Goal: Task Accomplishment & Management: Manage account settings

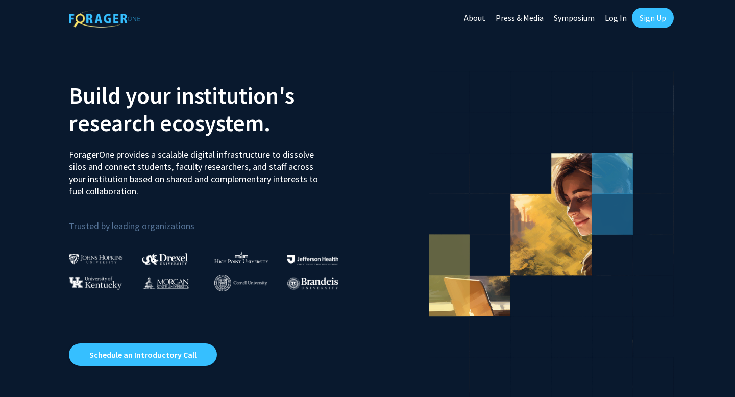
click at [658, 22] on link "Sign Up" at bounding box center [653, 18] width 42 height 20
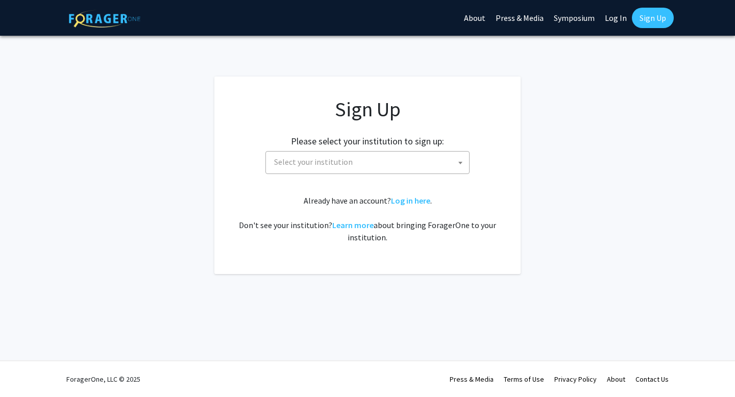
click at [384, 160] on span "Select your institution" at bounding box center [369, 162] width 199 height 21
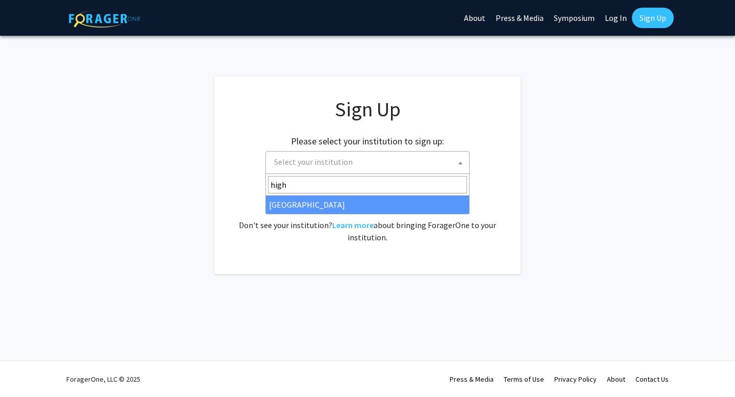
type input "high"
select select "2"
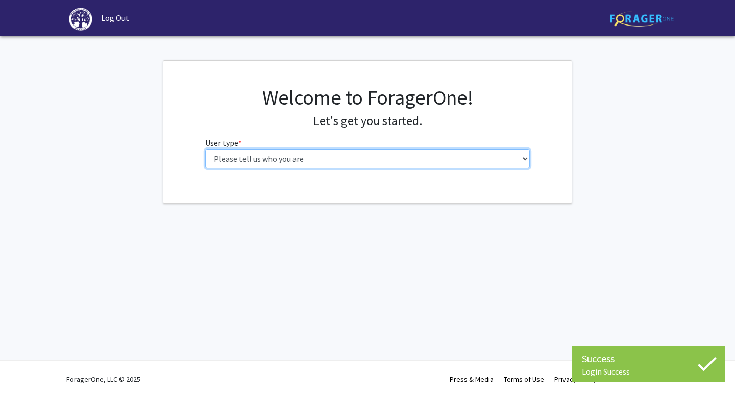
click at [350, 165] on select "Please tell us who you are Undergraduate Student Master's Student Doctoral Cand…" at bounding box center [367, 158] width 325 height 19
select select "1: undergrad"
click at [205, 149] on select "Please tell us who you are Undergraduate Student Master's Student Doctoral Cand…" at bounding box center [367, 158] width 325 height 19
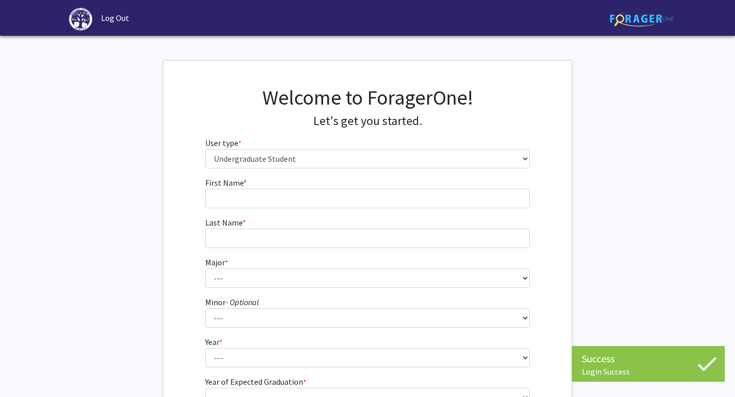
click at [413, 188] on fg-input "First Name * required" at bounding box center [367, 193] width 325 height 32
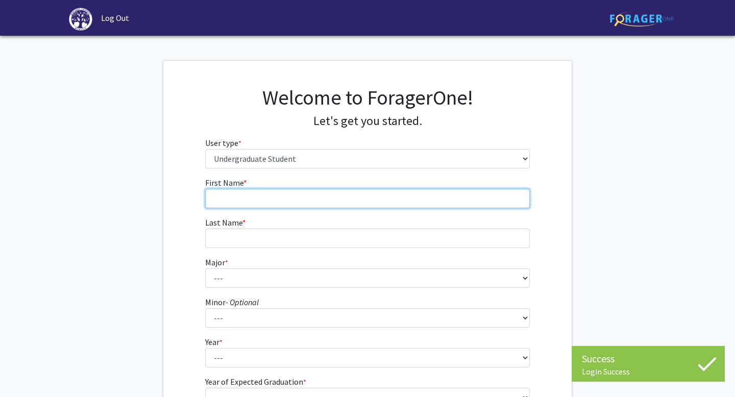
click at [403, 200] on input "First Name * required" at bounding box center [367, 198] width 325 height 19
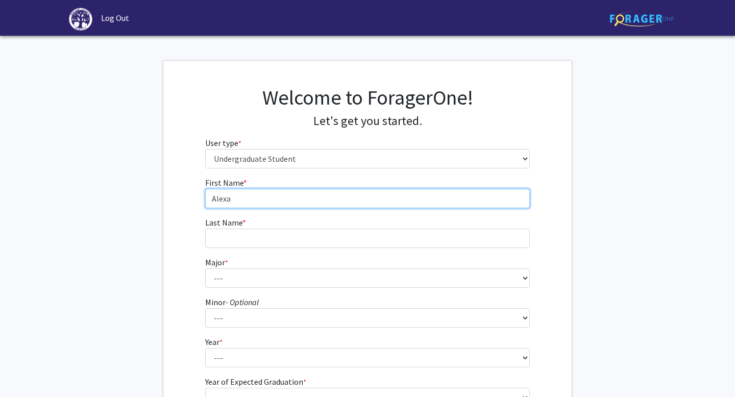
type input "Alexa"
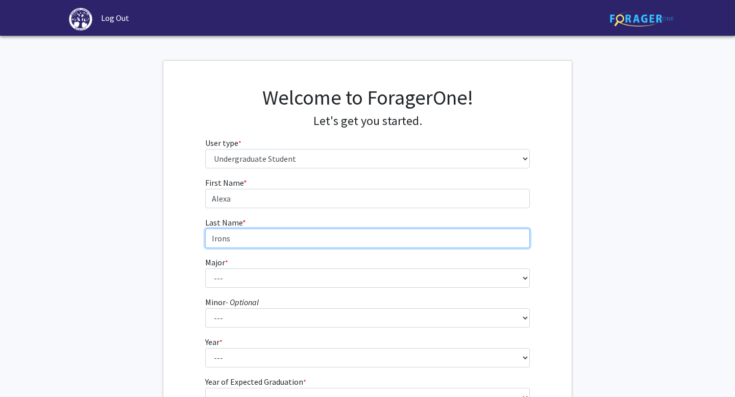
type input "Irons"
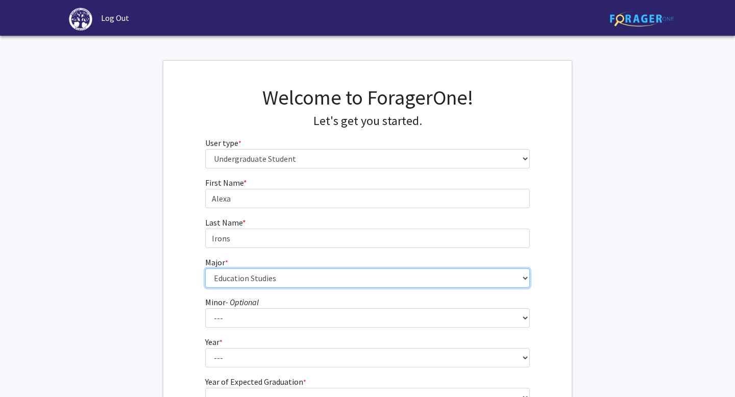
select select "24: 179"
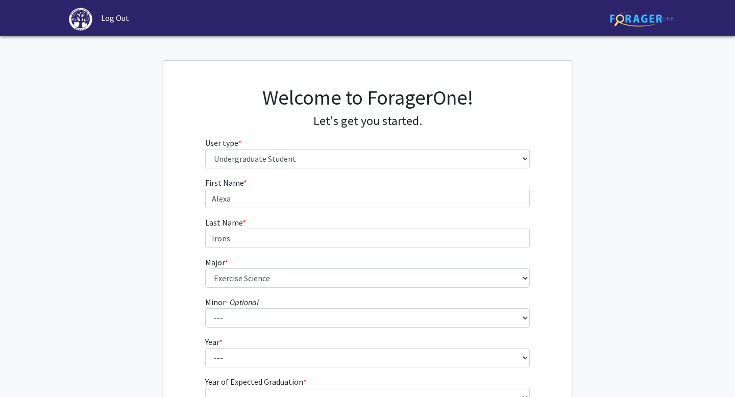
click at [291, 300] on fg-select "Minor - Optional --- Anthropology Chinese Civic Responsibility and Social Innov…" at bounding box center [367, 312] width 325 height 32
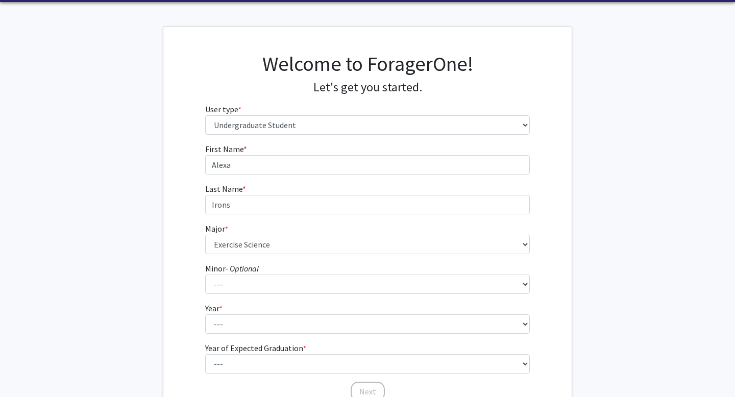
scroll to position [38, 0]
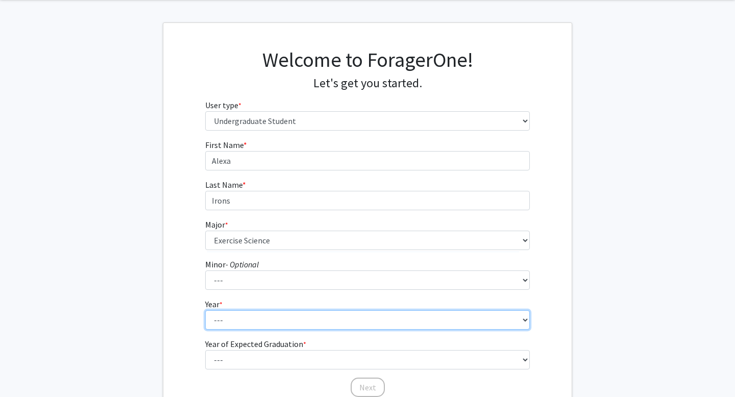
click at [291, 317] on select "--- First-year Sophomore Junior Senior Postbaccalaureate Certificate" at bounding box center [367, 319] width 325 height 19
select select "1: first-year"
click at [205, 310] on select "--- First-year Sophomore Junior Senior Postbaccalaureate Certificate" at bounding box center [367, 319] width 325 height 19
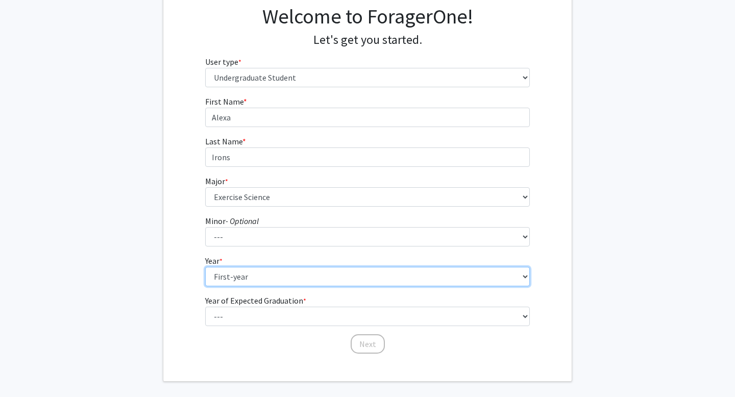
scroll to position [93, 0]
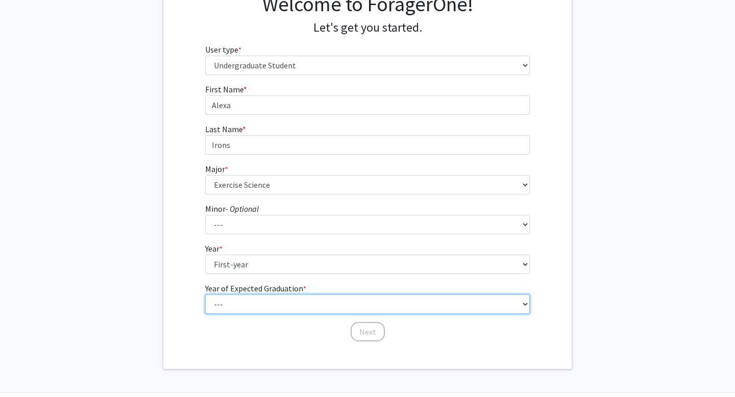
click at [291, 308] on select "--- 2025 2026 2027 2028 2029 2030 2031 2032 2033 2034" at bounding box center [367, 303] width 325 height 19
select select "5: 2029"
click at [205, 294] on select "--- 2025 2026 2027 2028 2029 2030 2031 2032 2033 2034" at bounding box center [367, 303] width 325 height 19
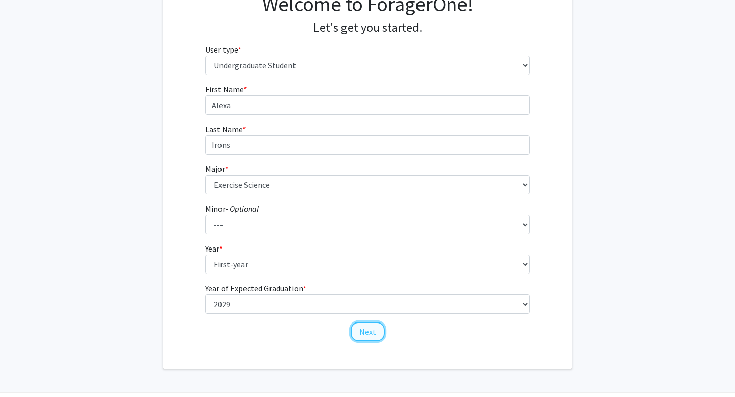
click at [357, 327] on button "Next" at bounding box center [368, 331] width 34 height 19
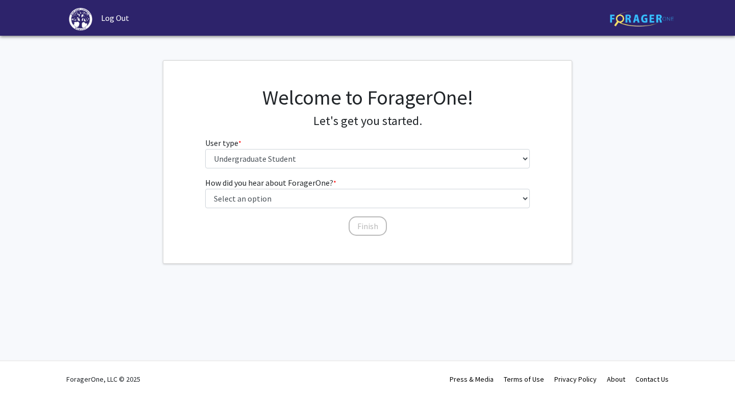
scroll to position [0, 0]
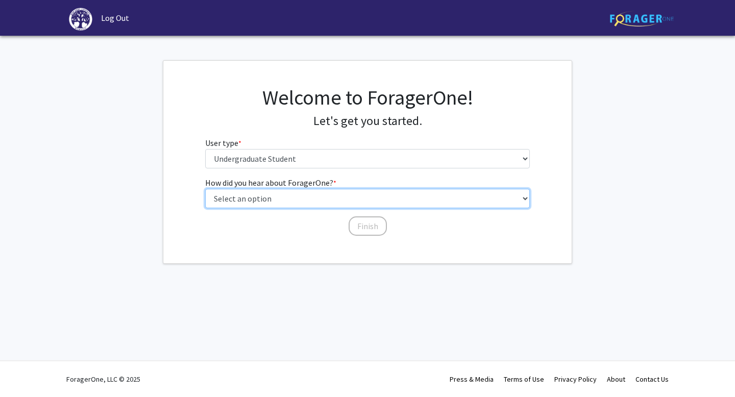
click at [320, 196] on select "Select an option Peer/student recommendation Faculty/staff recommendation Unive…" at bounding box center [367, 198] width 325 height 19
select select "2: faculty_recommendation"
click at [205, 189] on select "Select an option Peer/student recommendation Faculty/staff recommendation Unive…" at bounding box center [367, 198] width 325 height 19
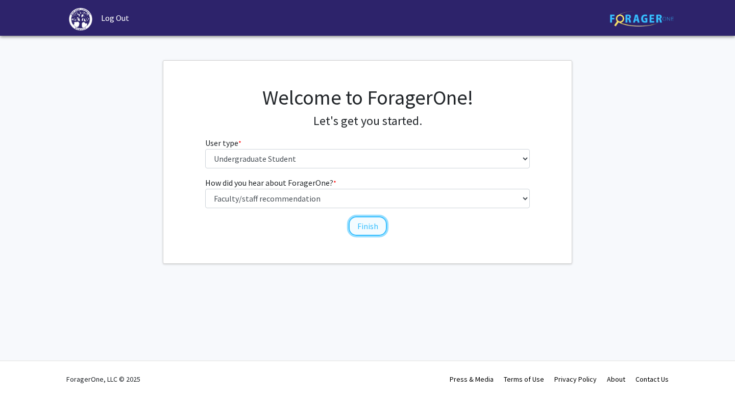
click at [363, 228] on button "Finish" at bounding box center [368, 225] width 38 height 19
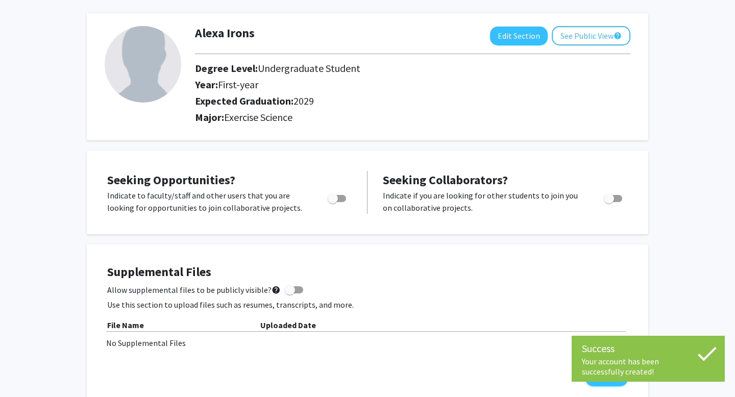
scroll to position [45, 0]
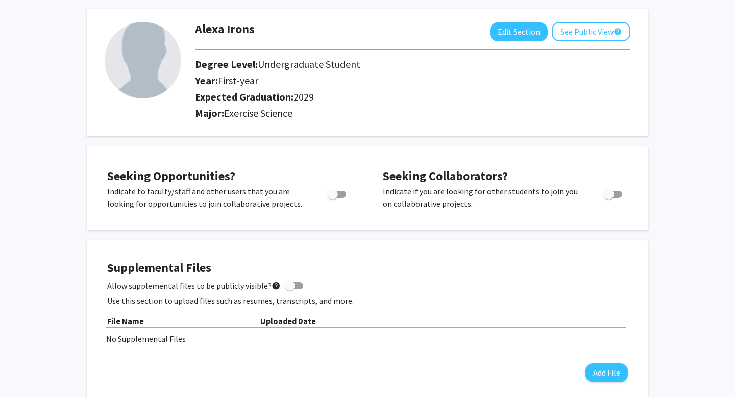
click at [338, 193] on span "Toggle" at bounding box center [337, 194] width 18 height 7
click at [333, 198] on input "Are you actively seeking opportunities?" at bounding box center [332, 198] width 1 height 1
checkbox input "true"
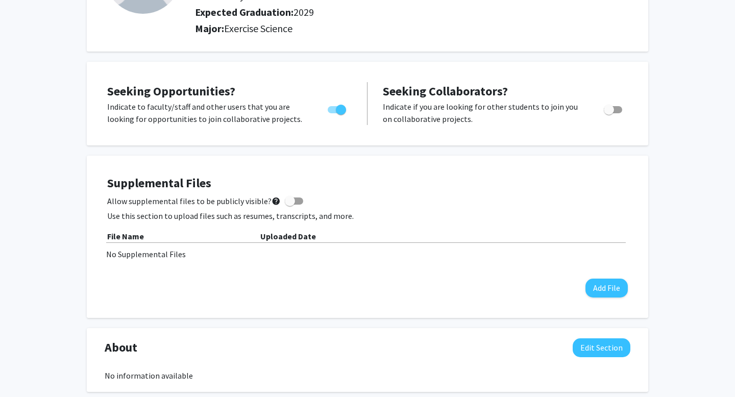
scroll to position [132, 0]
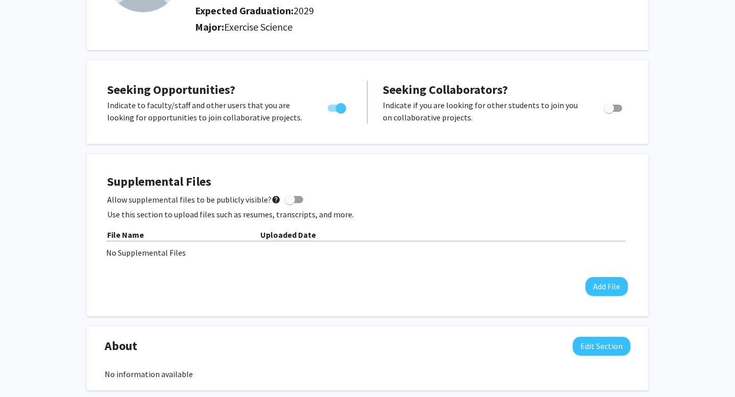
click at [293, 202] on span at bounding box center [294, 199] width 18 height 7
click at [290, 203] on input "Allow supplemental files to be publicly visible? help" at bounding box center [289, 203] width 1 height 1
checkbox input "true"
click at [627, 297] on div "Supplemental Files Allow supplemental files to be publicly visible? help Use th…" at bounding box center [367, 235] width 541 height 142
click at [601, 287] on button "Add File" at bounding box center [606, 286] width 42 height 19
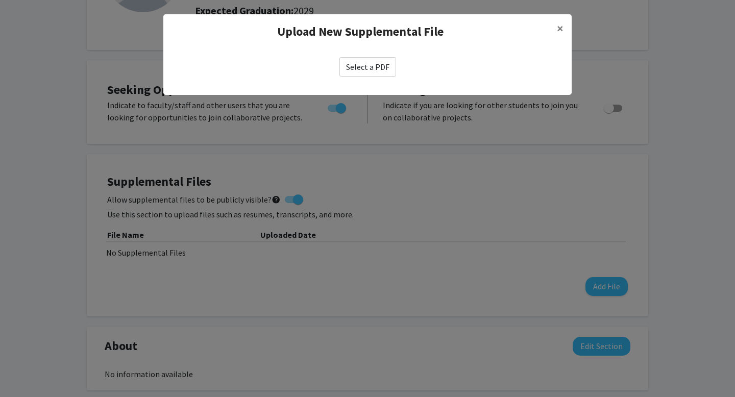
click at [360, 70] on label "Select a PDF" at bounding box center [367, 66] width 57 height 19
click at [0, 0] on input "Select a PDF" at bounding box center [0, 0] width 0 height 0
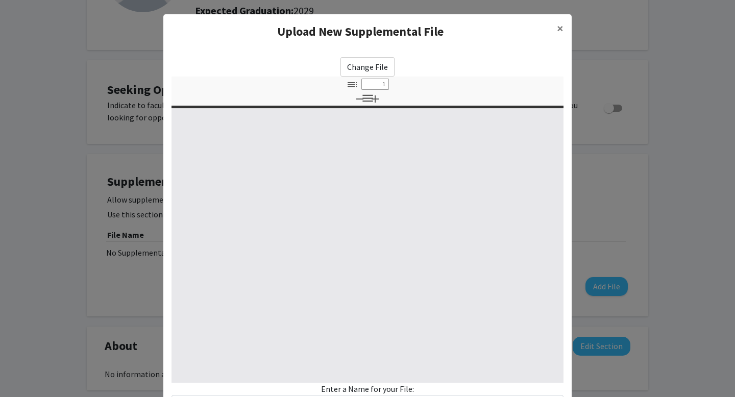
select select "custom"
type input "0"
select select "custom"
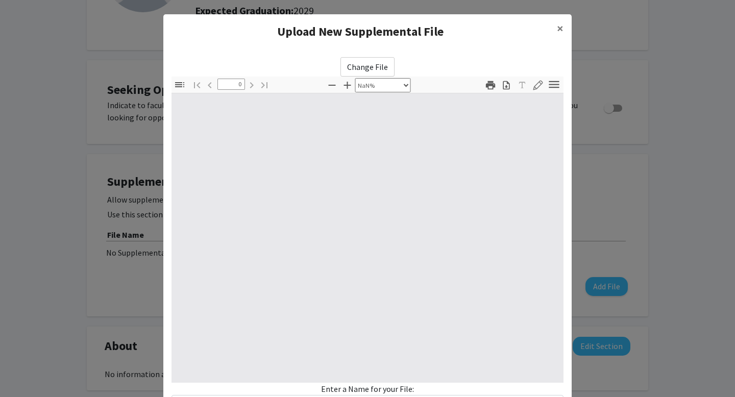
type input "1"
select select "auto"
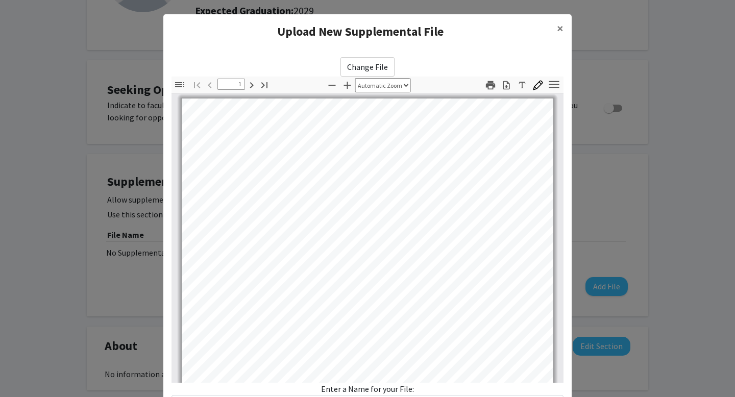
scroll to position [1, 0]
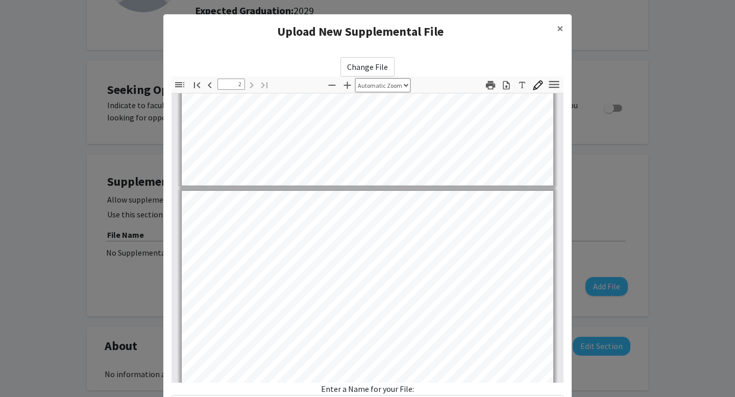
type input "1"
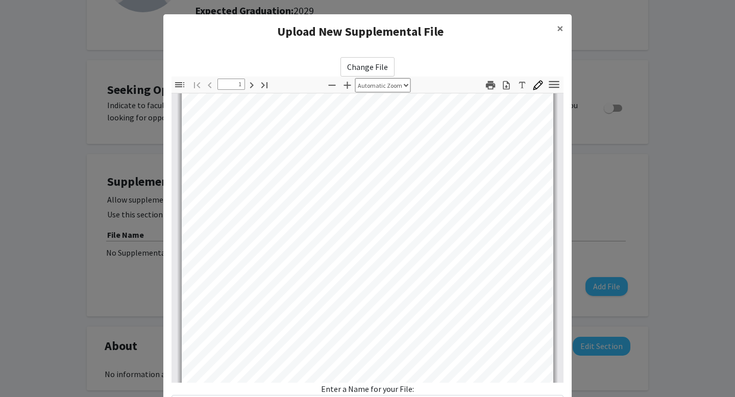
scroll to position [0, 0]
click at [556, 31] on button "×" at bounding box center [560, 28] width 23 height 29
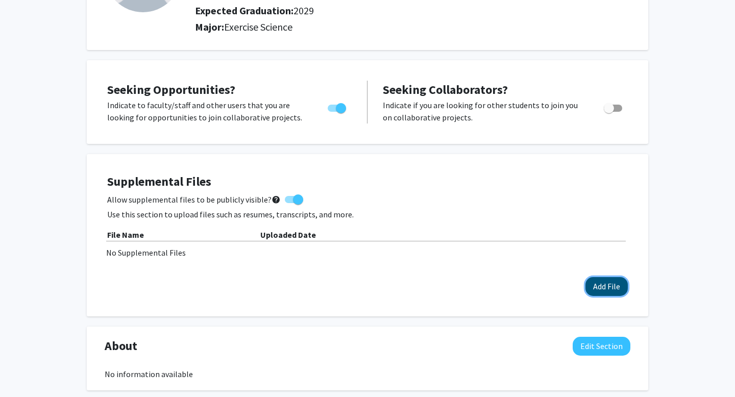
click at [604, 283] on button "Add File" at bounding box center [606, 286] width 42 height 19
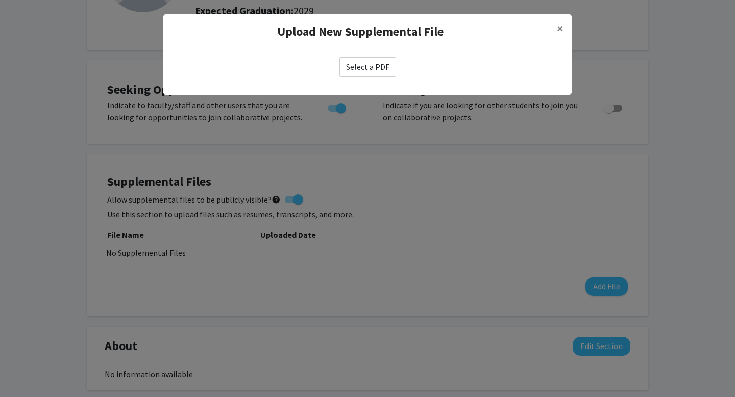
click at [369, 71] on label "Select a PDF" at bounding box center [367, 66] width 57 height 19
click at [0, 0] on input "Select a PDF" at bounding box center [0, 0] width 0 height 0
select select "custom"
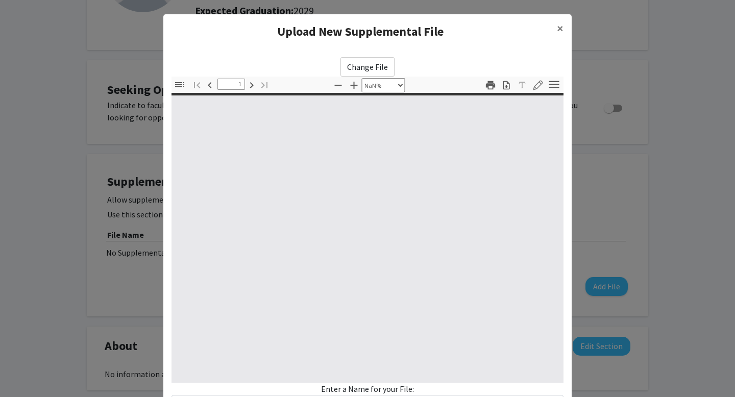
type input "0"
select select "custom"
type input "1"
select select "auto"
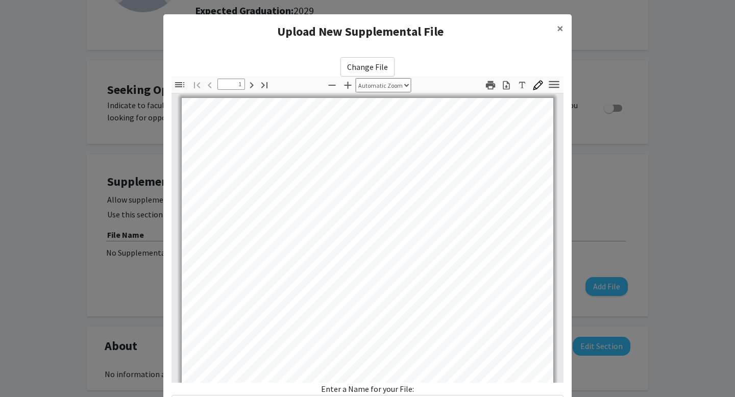
scroll to position [86, 0]
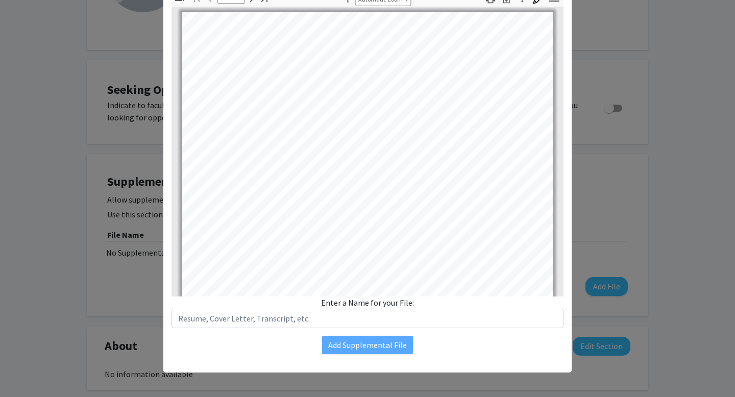
click at [367, 358] on div "Change File Thumbnails Document Outline Attachments Layers Current Outline Item…" at bounding box center [367, 163] width 408 height 400
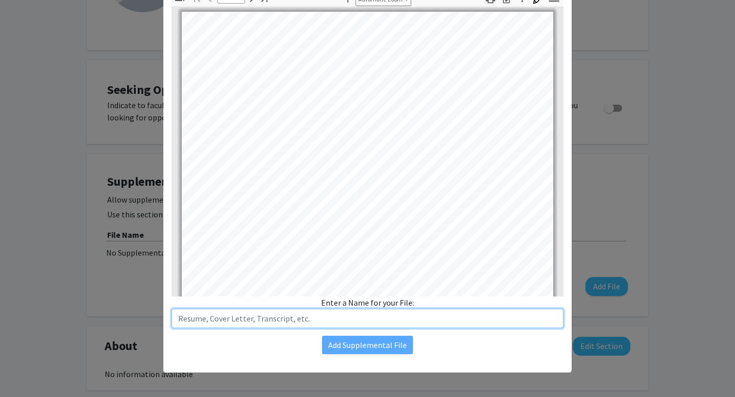
click at [347, 317] on input "text" at bounding box center [367, 318] width 392 height 19
type input "Resume"
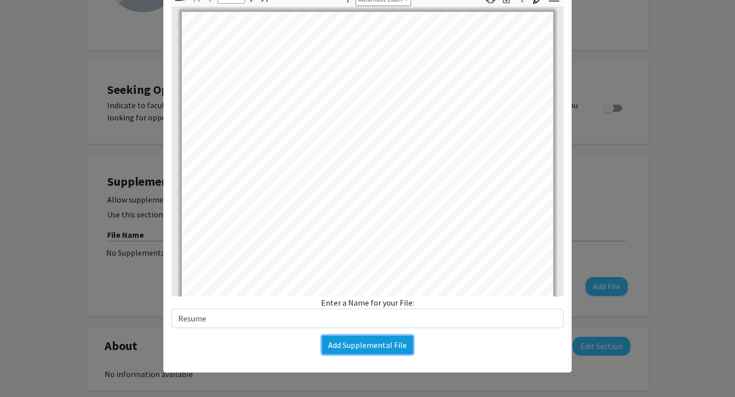
click at [352, 347] on button "Add Supplemental File" at bounding box center [367, 345] width 91 height 18
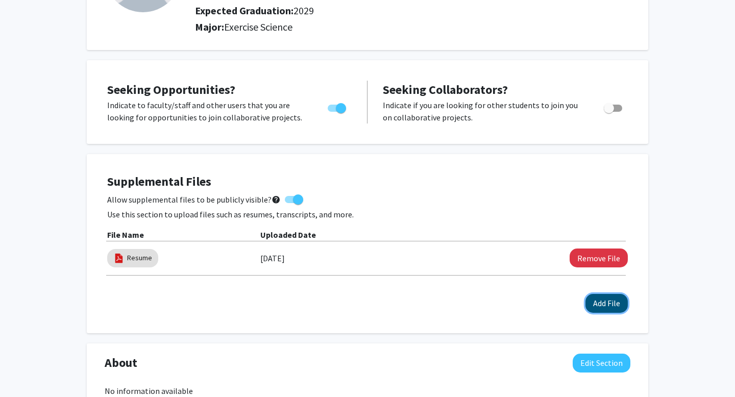
click at [602, 304] on button "Add File" at bounding box center [606, 303] width 42 height 19
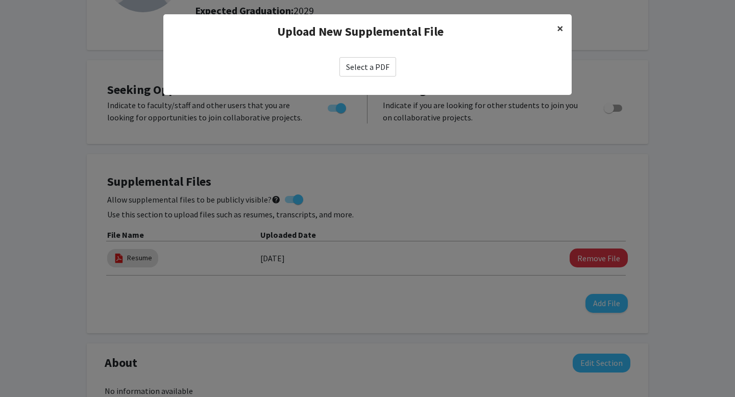
click at [563, 30] on button "×" at bounding box center [560, 28] width 23 height 29
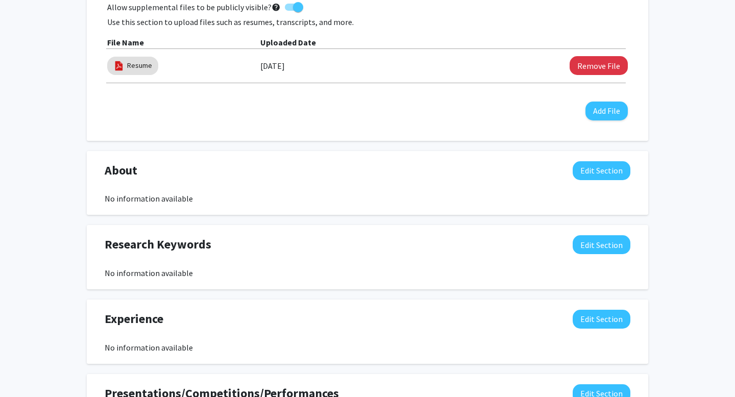
scroll to position [337, 0]
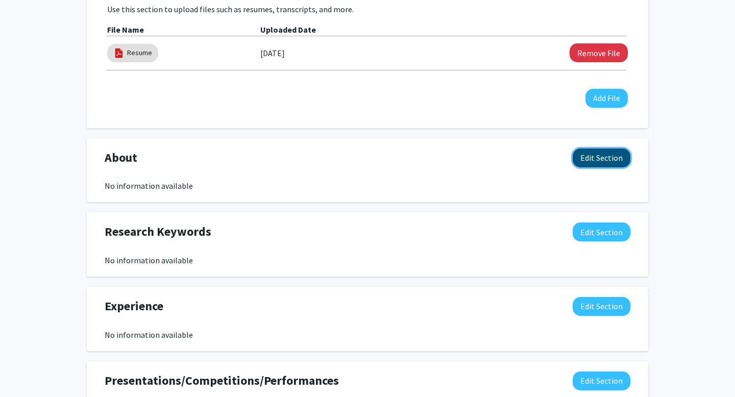
click at [616, 158] on button "Edit Section" at bounding box center [602, 157] width 58 height 19
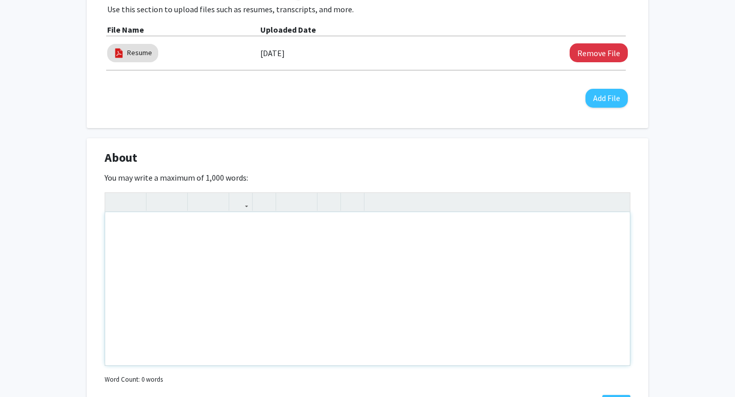
click at [358, 260] on div "Note to users with screen readers: Please deactivate our accessibility plugin f…" at bounding box center [367, 288] width 525 height 153
click at [378, 175] on div "You may write a maximum of 1,000 words: Insert link Remove link Word Count: 0 w…" at bounding box center [368, 278] width 526 height 215
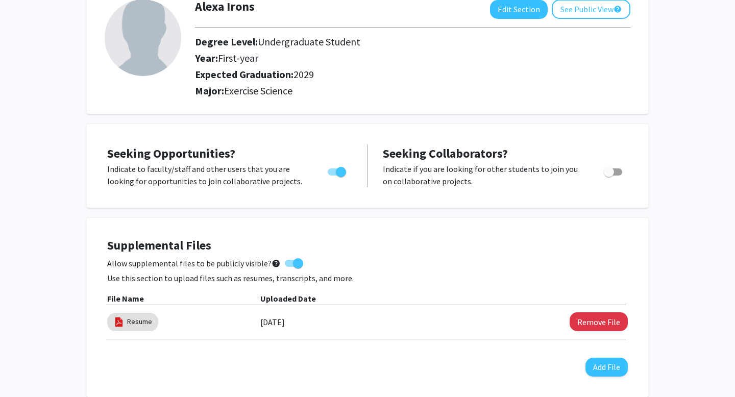
scroll to position [0, 0]
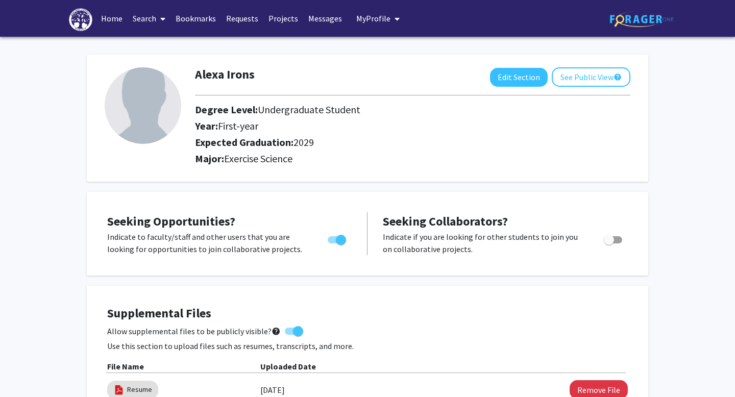
click at [388, 138] on h2 "Expected Graduation: 2029" at bounding box center [384, 142] width 378 height 12
click at [567, 81] on button "See Public View help" at bounding box center [591, 76] width 79 height 19
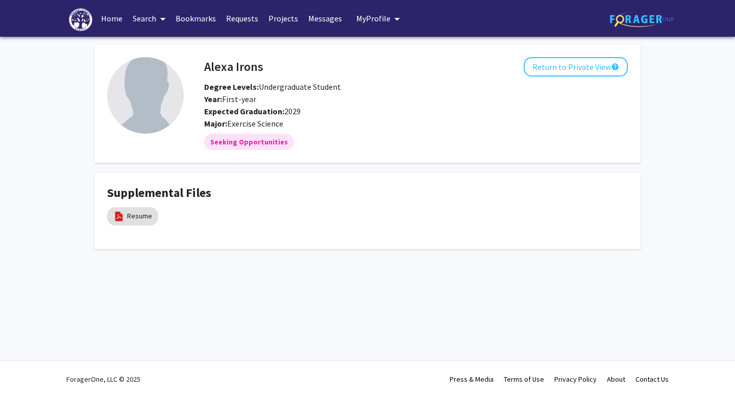
click at [161, 19] on icon at bounding box center [162, 19] width 5 height 8
click at [163, 41] on span "Faculty/Staff" at bounding box center [165, 47] width 75 height 20
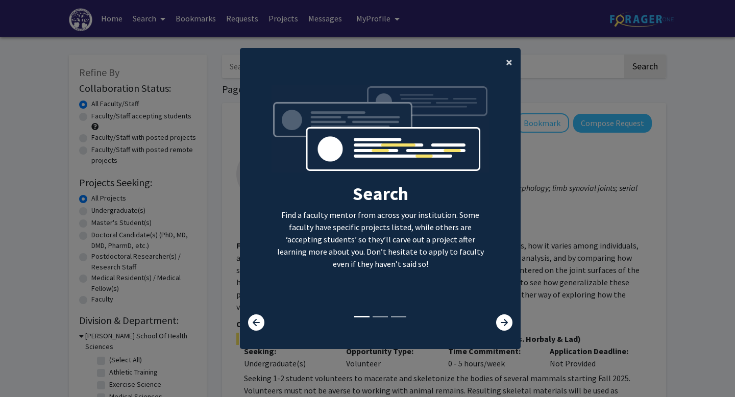
click at [500, 65] on button "×" at bounding box center [509, 62] width 23 height 29
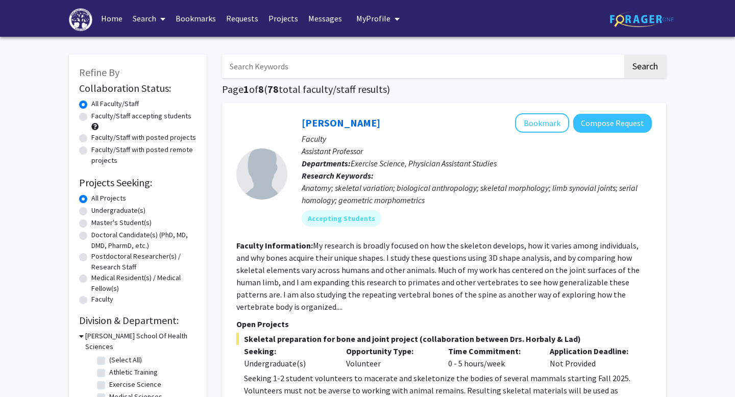
click at [91, 212] on label "Undergraduate(s)" at bounding box center [118, 210] width 54 height 11
click at [91, 212] on input "Undergraduate(s)" at bounding box center [94, 208] width 7 height 7
radio input "true"
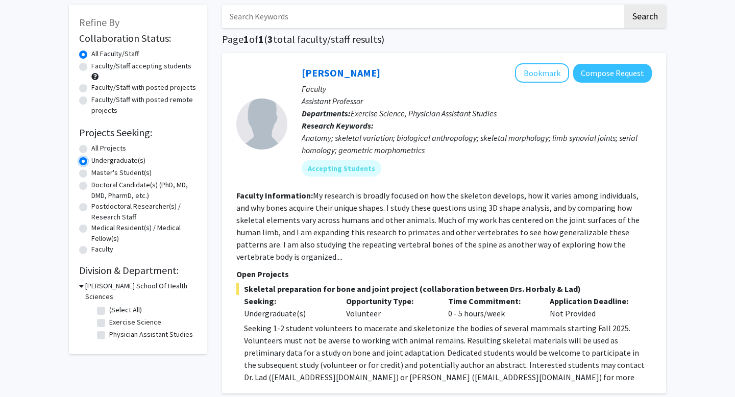
scroll to position [53, 0]
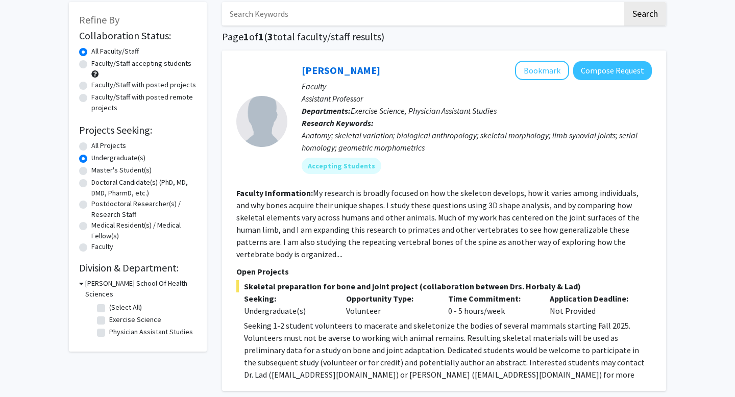
click at [109, 314] on label "Exercise Science" at bounding box center [135, 319] width 52 height 11
click at [109, 314] on input "Exercise Science" at bounding box center [112, 317] width 7 height 7
checkbox input "true"
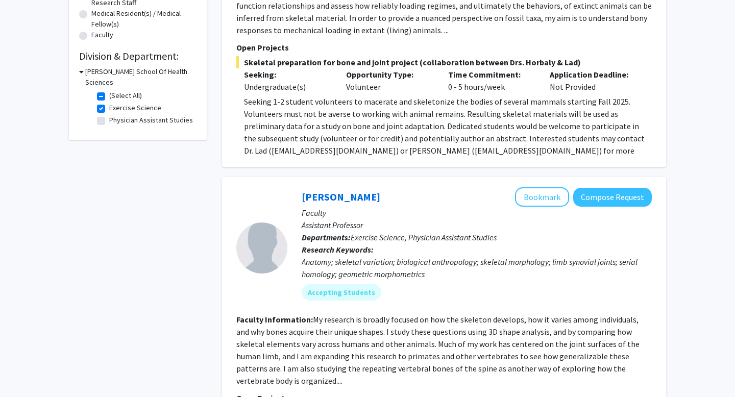
scroll to position [246, 0]
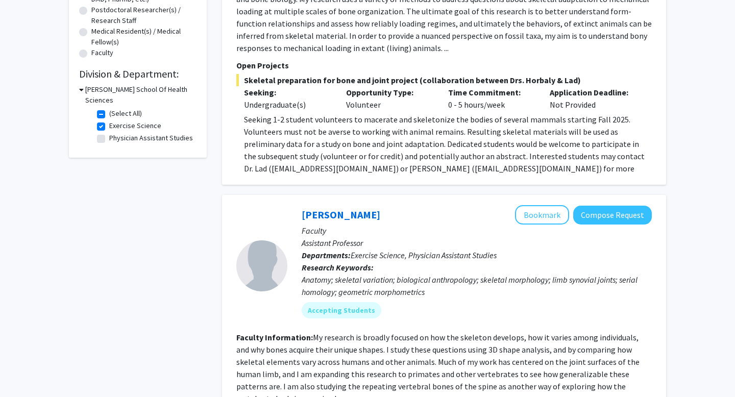
click at [109, 120] on label "Exercise Science" at bounding box center [135, 125] width 52 height 11
click at [109, 120] on input "Exercise Science" at bounding box center [112, 123] width 7 height 7
checkbox input "false"
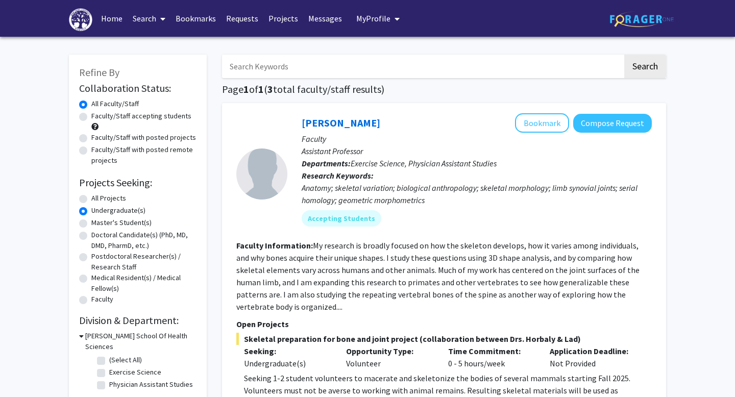
click at [87, 116] on div "Faculty/Staff accepting students" at bounding box center [137, 121] width 117 height 21
click at [91, 116] on label "Faculty/Staff accepting students" at bounding box center [141, 116] width 100 height 11
click at [91, 116] on input "Faculty/Staff accepting students" at bounding box center [94, 114] width 7 height 7
radio input "true"
click at [91, 200] on label "All Projects" at bounding box center [108, 198] width 35 height 11
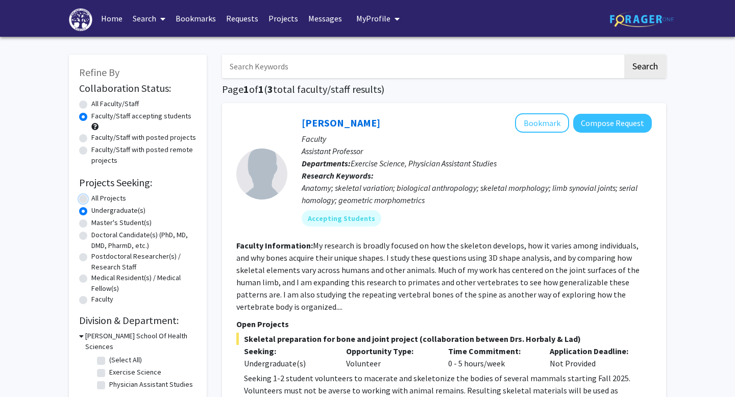
click at [91, 200] on input "All Projects" at bounding box center [94, 196] width 7 height 7
radio input "true"
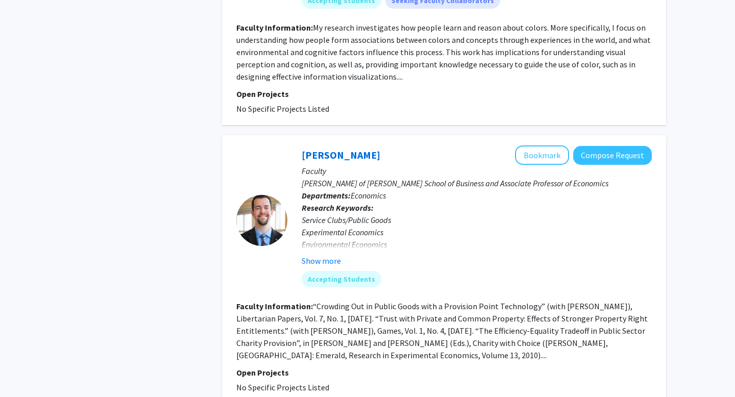
scroll to position [3430, 0]
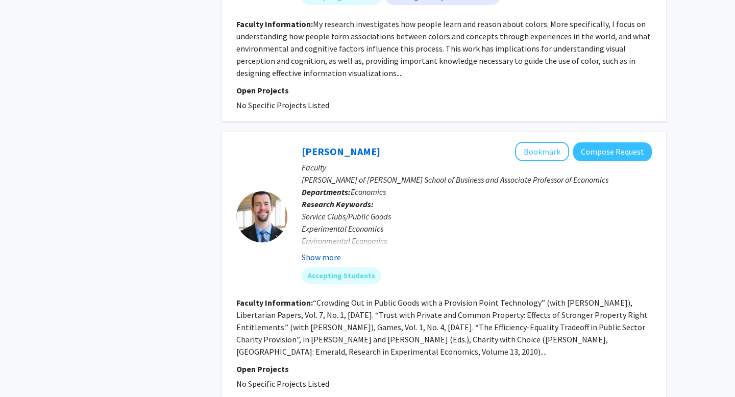
click at [316, 251] on button "Show more" at bounding box center [321, 257] width 39 height 12
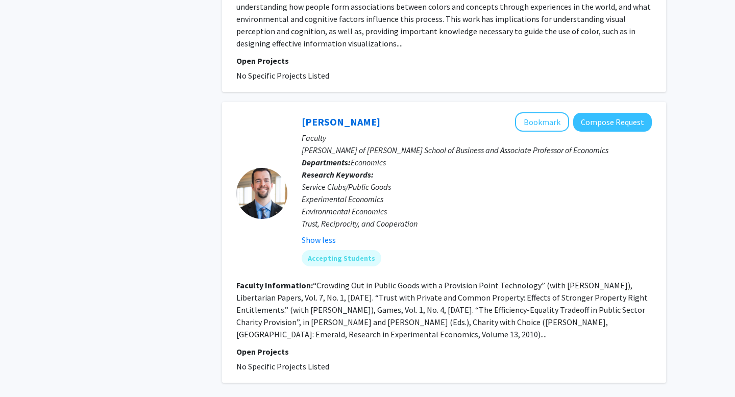
scroll to position [3471, 0]
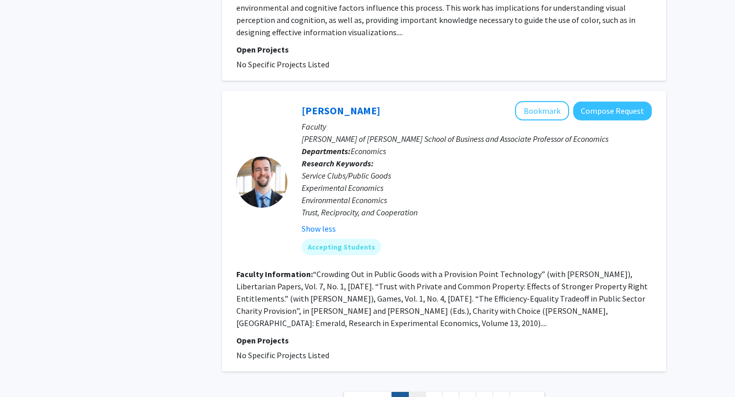
click at [418, 392] on link "2" at bounding box center [416, 401] width 17 height 18
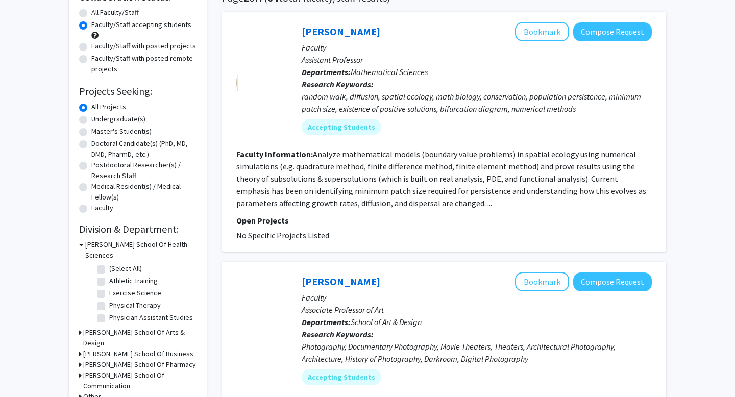
scroll to position [91, 0]
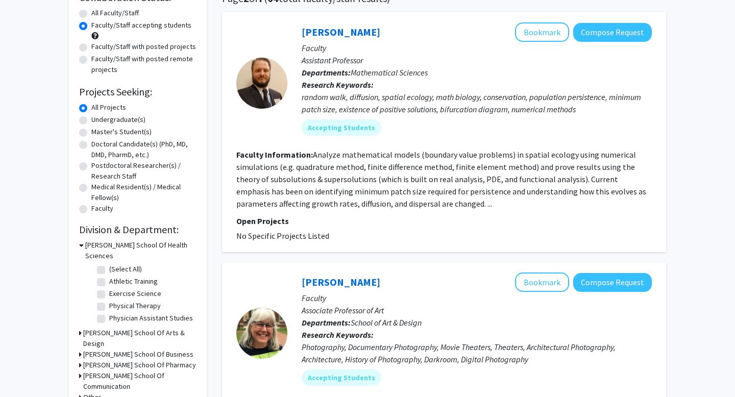
click at [91, 51] on label "Faculty/Staff with posted projects" at bounding box center [143, 46] width 105 height 11
click at [91, 48] on input "Faculty/Staff with posted projects" at bounding box center [94, 44] width 7 height 7
radio input "true"
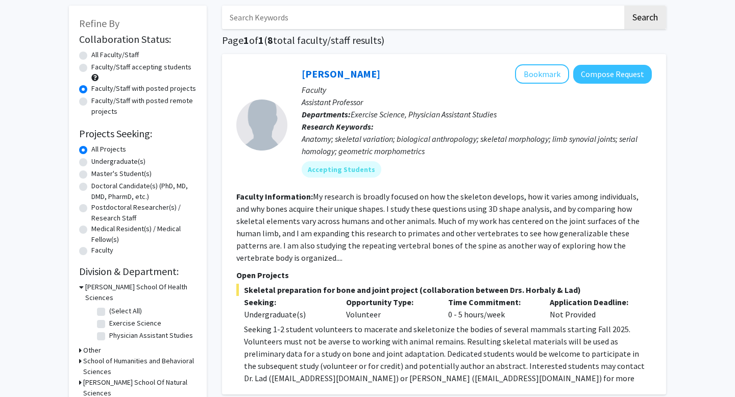
scroll to position [48, 0]
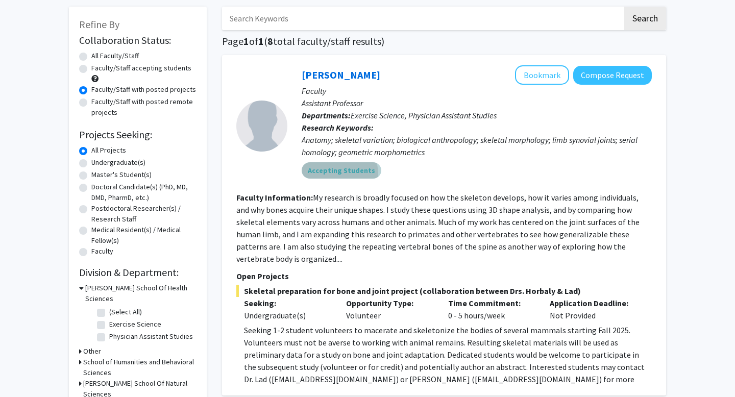
click at [339, 174] on mat-chip "Accepting Students" at bounding box center [342, 170] width 80 height 16
click at [362, 240] on section "Faculty Information: My research is broadly focused on how the skeleton develop…" at bounding box center [443, 227] width 415 height 73
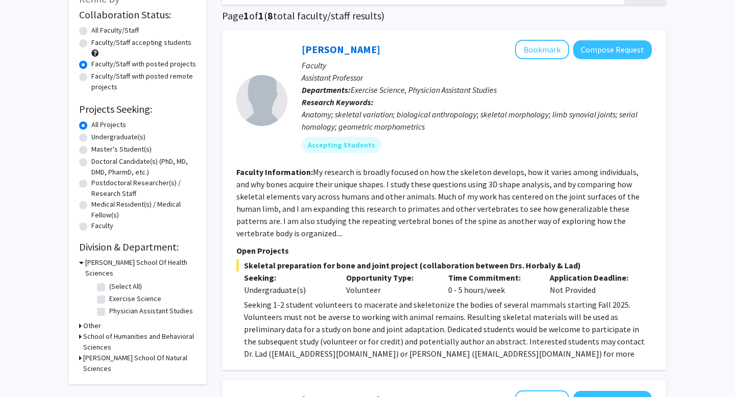
scroll to position [74, 0]
click at [275, 244] on p "Open Projects" at bounding box center [443, 250] width 415 height 12
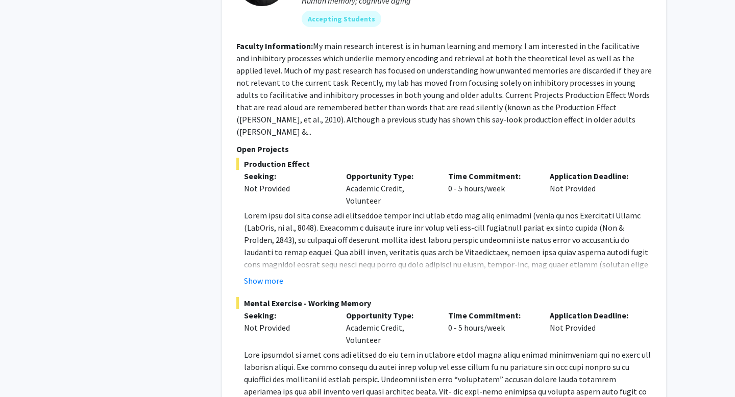
scroll to position [1636, 0]
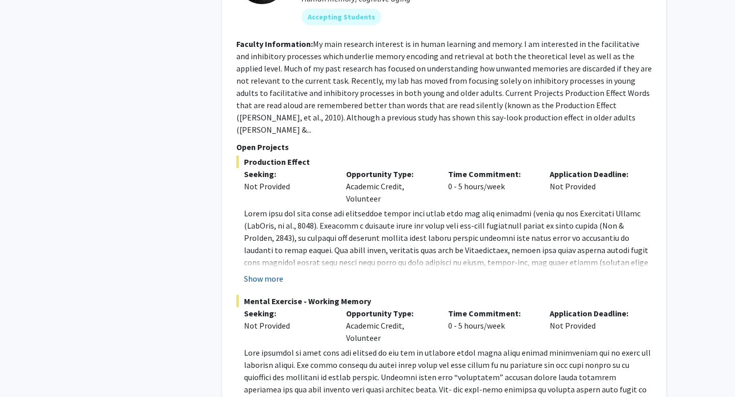
click at [269, 273] on button "Show more" at bounding box center [263, 279] width 39 height 12
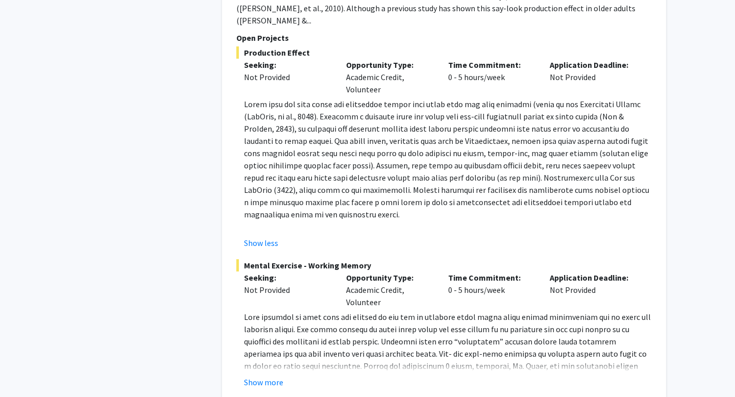
scroll to position [1747, 0]
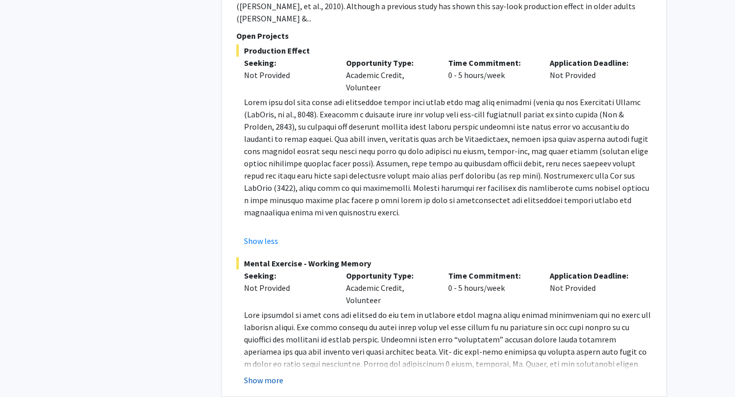
click at [261, 374] on button "Show more" at bounding box center [263, 380] width 39 height 12
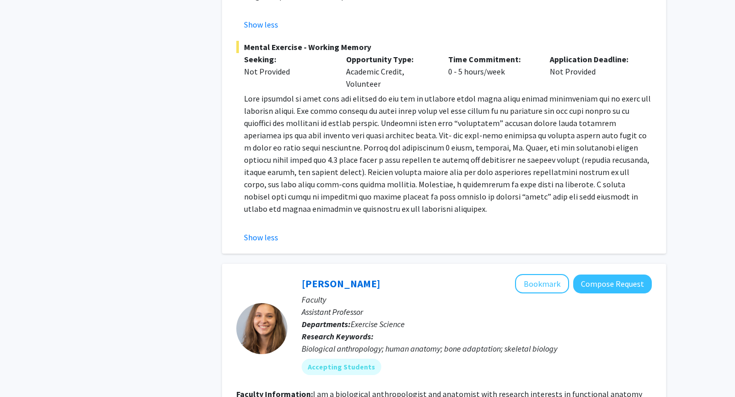
scroll to position [1964, 0]
click at [319, 114] on p at bounding box center [448, 153] width 408 height 122
click at [311, 126] on p at bounding box center [448, 153] width 408 height 122
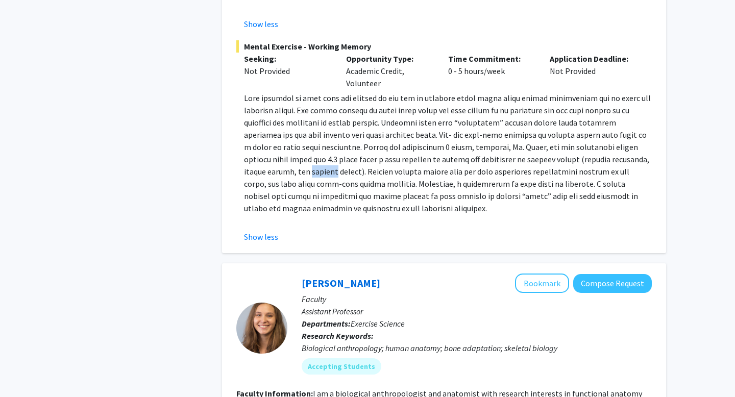
click at [311, 126] on p at bounding box center [448, 153] width 408 height 122
click at [306, 134] on p at bounding box center [448, 153] width 408 height 122
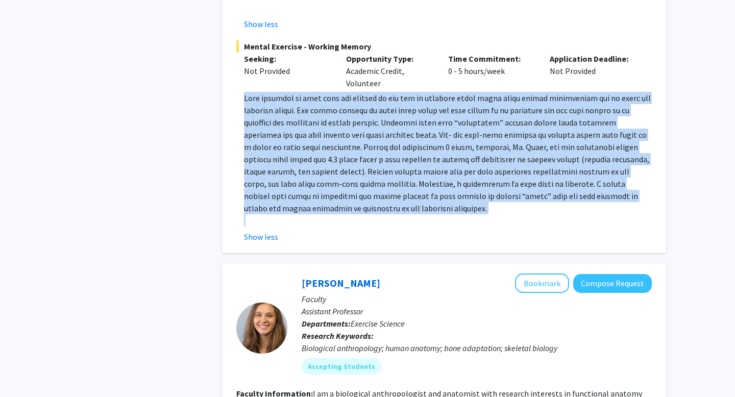
click at [306, 134] on p at bounding box center [448, 153] width 408 height 122
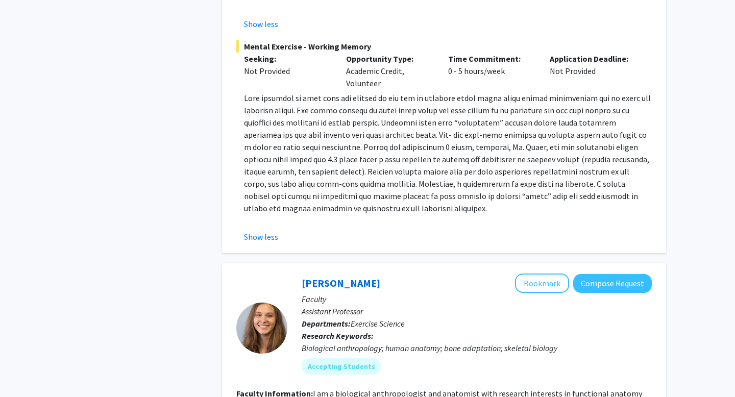
click at [304, 140] on p at bounding box center [448, 153] width 408 height 122
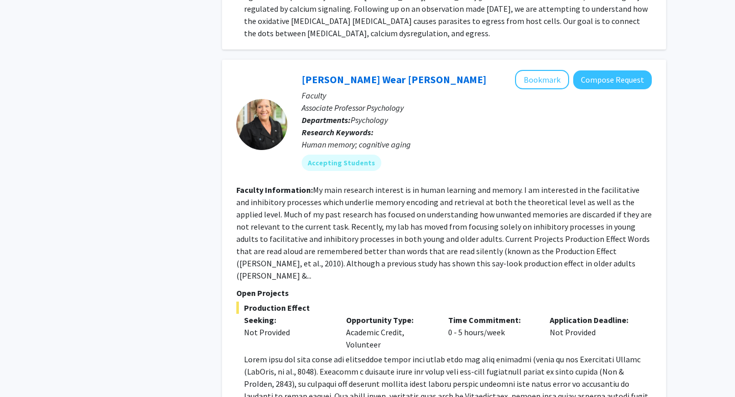
scroll to position [1488, 0]
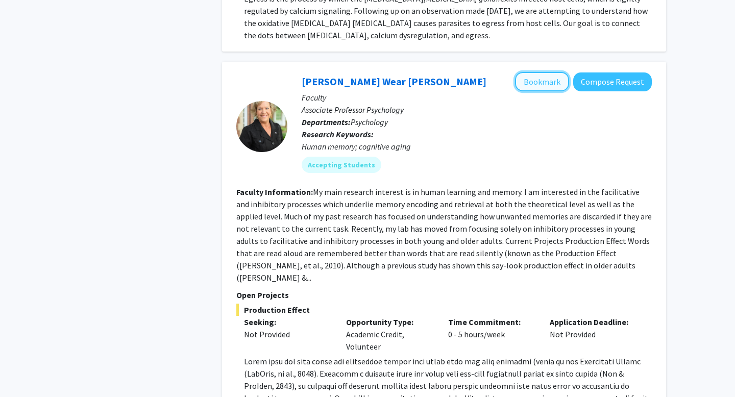
click at [536, 72] on button "Bookmark" at bounding box center [542, 81] width 54 height 19
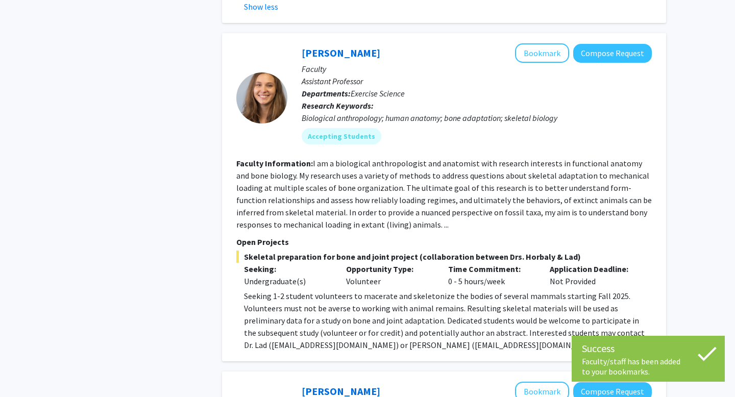
scroll to position [2159, 0]
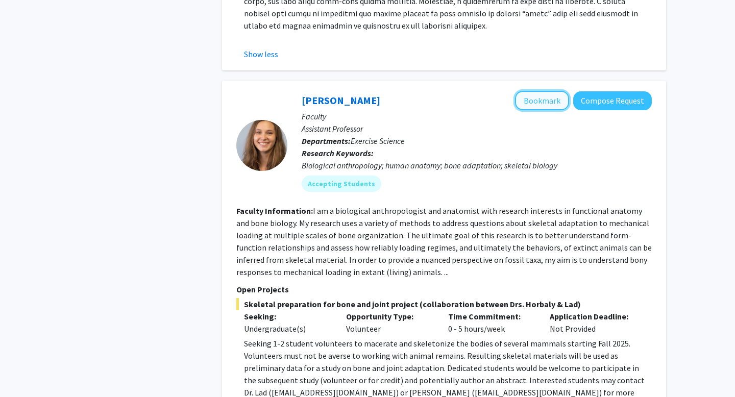
click at [544, 91] on button "Bookmark" at bounding box center [542, 100] width 54 height 19
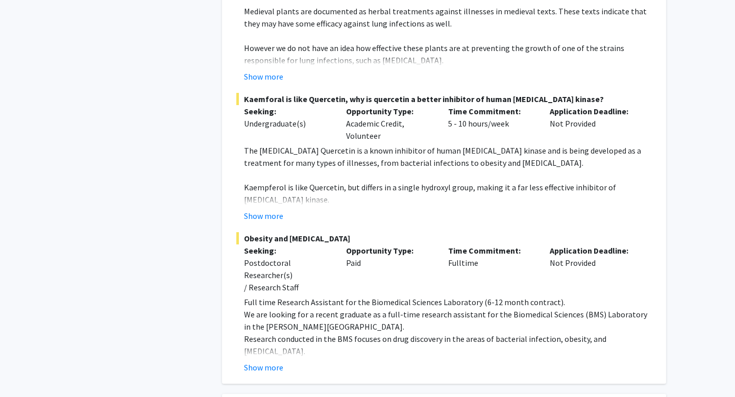
scroll to position [3159, 0]
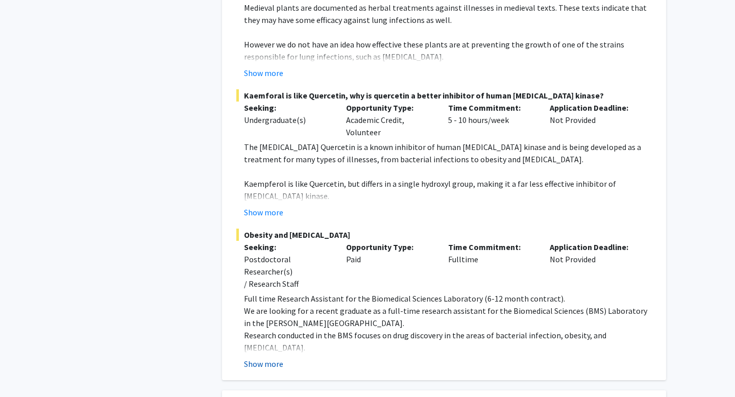
click at [245, 358] on button "Show more" at bounding box center [263, 364] width 39 height 12
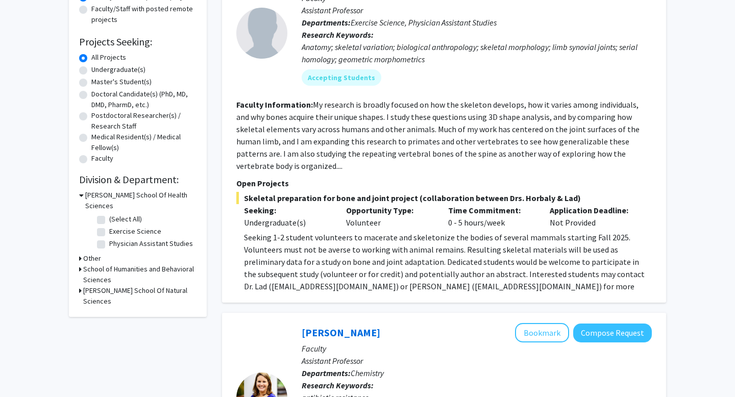
scroll to position [0, 0]
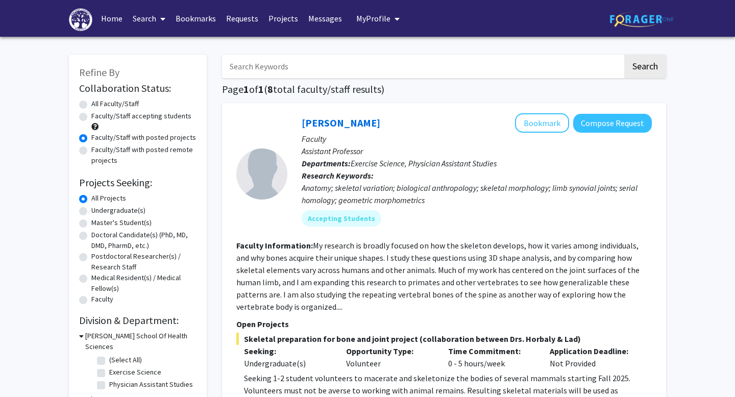
click at [364, 21] on span "My Profile" at bounding box center [373, 18] width 34 height 10
click at [356, 20] on span "My Profile" at bounding box center [373, 18] width 34 height 10
click at [366, 26] on button "My Profile" at bounding box center [377, 18] width 49 height 37
click at [107, 17] on link "Home" at bounding box center [112, 19] width 32 height 36
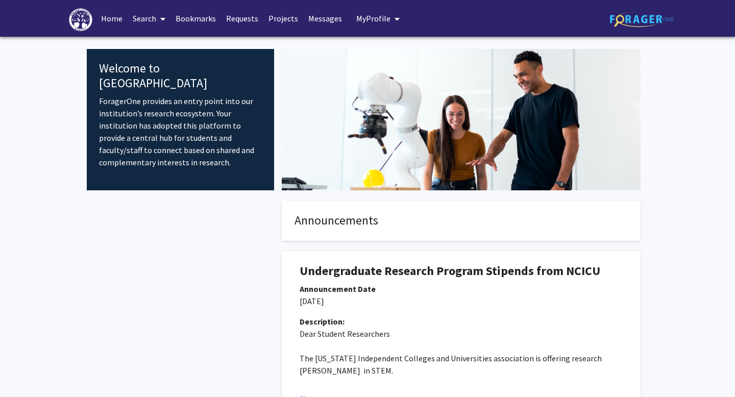
click at [377, 16] on span "My Profile" at bounding box center [373, 18] width 34 height 10
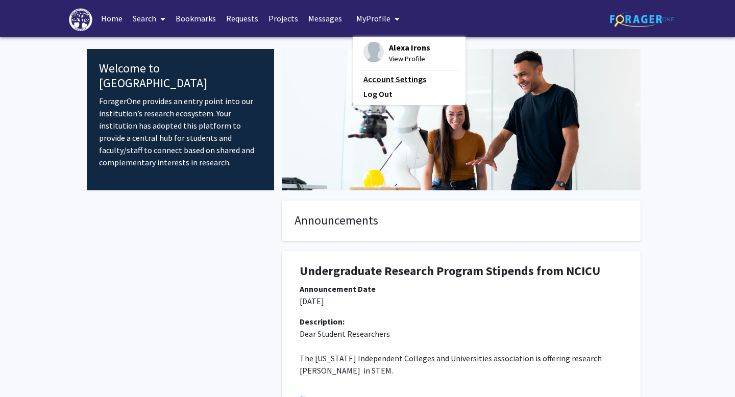
click at [379, 77] on link "Account Settings" at bounding box center [409, 79] width 92 height 12
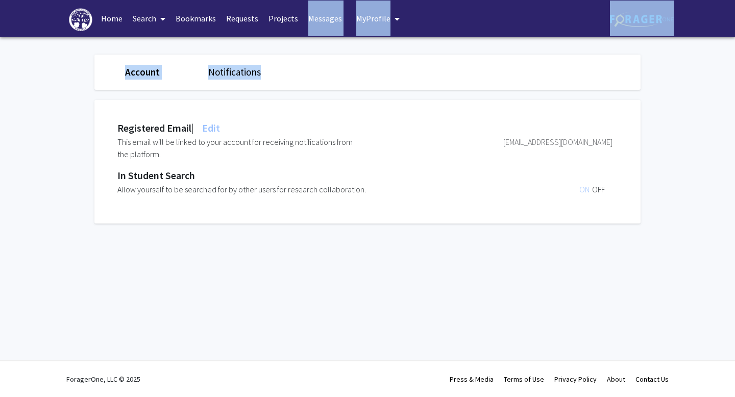
drag, startPoint x: 605, startPoint y: 40, endPoint x: 296, endPoint y: 18, distance: 309.5
click at [296, 18] on div "Skip navigation Home Search Bookmarks Requests Projects Messages My Profile [PE…" at bounding box center [367, 198] width 735 height 397
click at [224, 34] on link "Requests" at bounding box center [242, 19] width 42 height 36
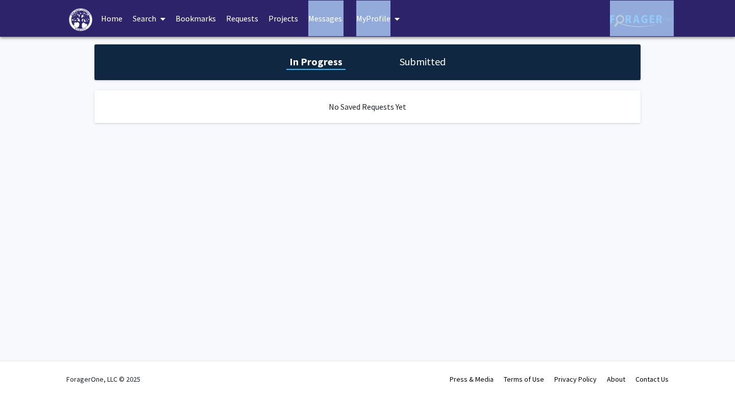
click at [375, 24] on button "My Profile" at bounding box center [377, 18] width 49 height 37
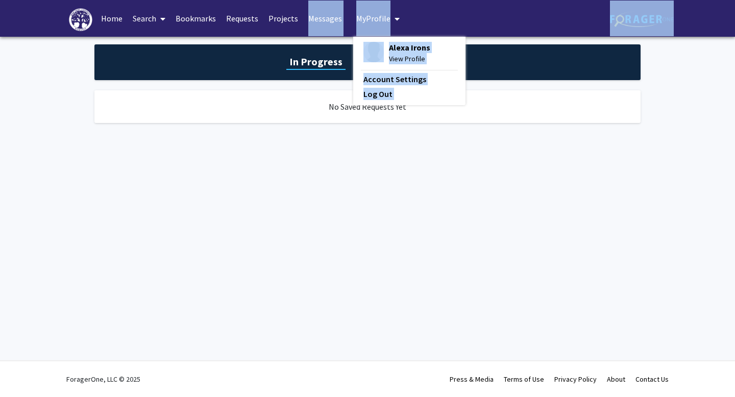
click at [365, 51] on img at bounding box center [373, 52] width 20 height 20
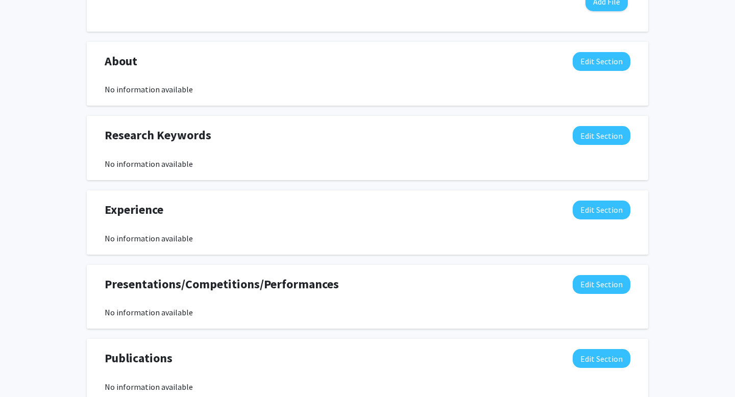
scroll to position [456, 0]
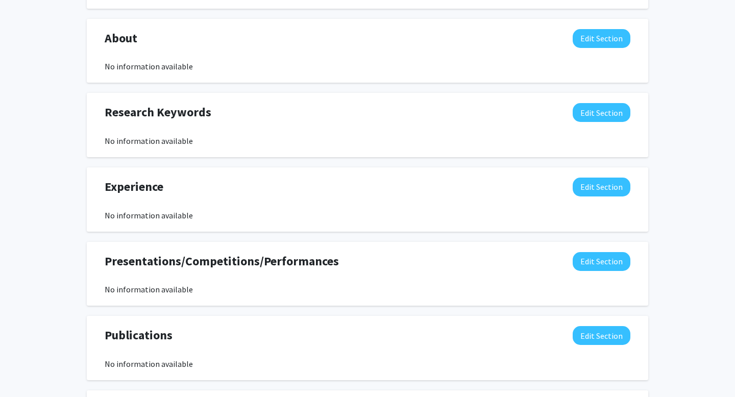
click at [595, 199] on div "Experience Edit Section" at bounding box center [367, 189] width 541 height 23
click at [595, 190] on button "Edit Section" at bounding box center [602, 187] width 58 height 19
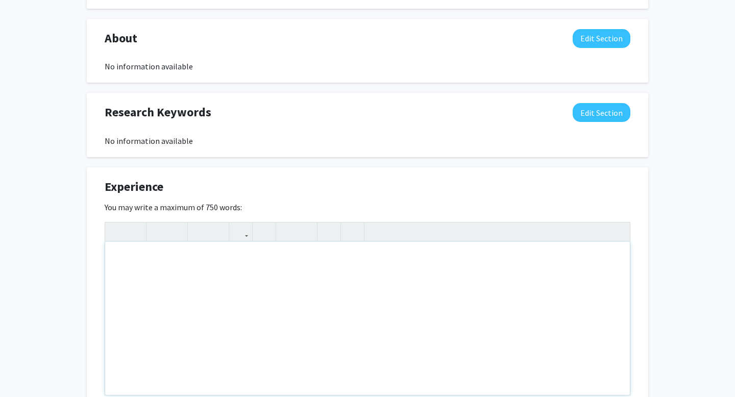
click at [419, 295] on div "Note to users with screen readers: Please deactivate our accessibility plugin f…" at bounding box center [367, 318] width 525 height 153
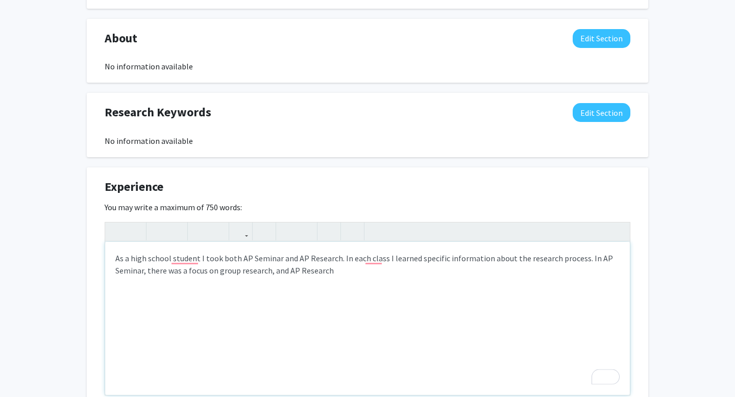
click at [281, 274] on div "As a high school student I took both AP Seminar and AP Research. In each class …" at bounding box center [367, 318] width 525 height 153
click at [338, 274] on div "As a high school student I took both AP Seminar and AP Research. In each class …" at bounding box center [367, 318] width 525 height 153
click at [508, 272] on div "As a high school student I took both AP Seminar and AP Research. In each class …" at bounding box center [367, 318] width 525 height 153
click at [527, 270] on div "As a high school student I took both AP Seminar and AP Research. In each class …" at bounding box center [367, 318] width 525 height 153
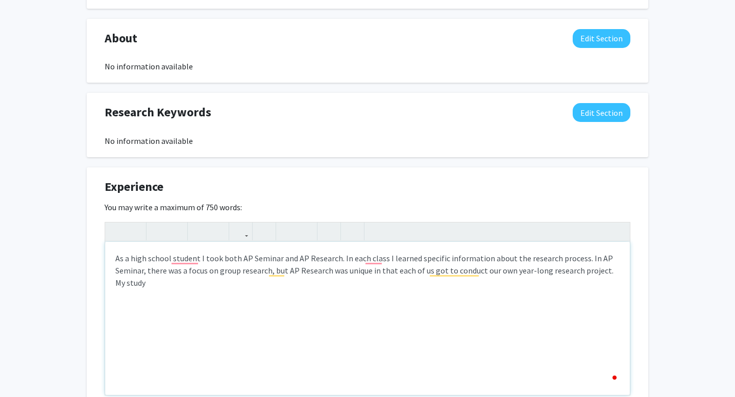
click at [488, 284] on div "As a high school student I took both AP Seminar and AP Research. In each class …" at bounding box center [367, 318] width 525 height 153
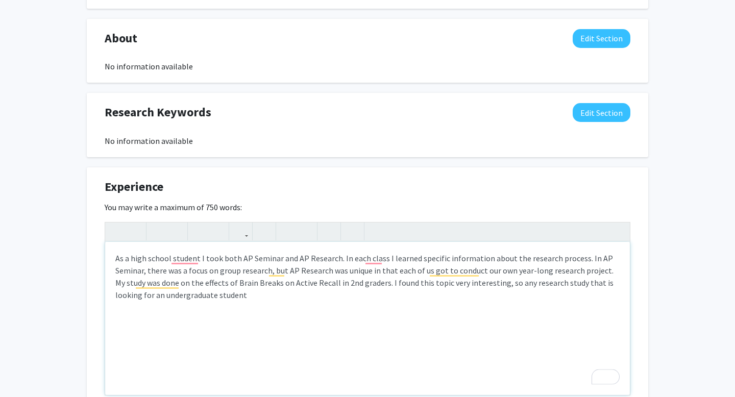
click at [516, 282] on div "As a high school student I took both AP Seminar and AP Research. In each class …" at bounding box center [367, 318] width 525 height 153
click at [268, 295] on div "As a high school student I took both AP Seminar and AP Research. In each class …" at bounding box center [367, 318] width 525 height 153
click at [500, 285] on div "As a high school student I took both AP Seminar and AP Research. In each class …" at bounding box center [367, 318] width 525 height 153
click at [542, 290] on div "As a high school student I took both AP Seminar and AP Research. In each class …" at bounding box center [367, 318] width 525 height 153
click at [530, 294] on div "As a high school student I took both AP Seminar and AP Research. In each class …" at bounding box center [367, 318] width 525 height 153
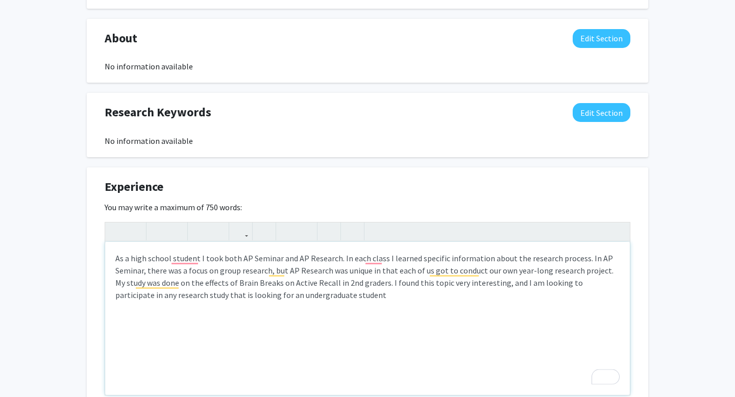
click at [494, 283] on div "As a high school student I took both AP Seminar and AP Research. In each class …" at bounding box center [367, 318] width 525 height 153
click at [498, 283] on div "As a high school student I took both AP Seminar and AP Research. In each class …" at bounding box center [367, 318] width 525 height 153
click at [516, 298] on div "As a high school student I took both AP Seminar and AP Research. In each class …" at bounding box center [367, 318] width 525 height 153
click at [339, 292] on div "As a high school student I took both AP Seminar and AP Research. In each class …" at bounding box center [367, 318] width 525 height 153
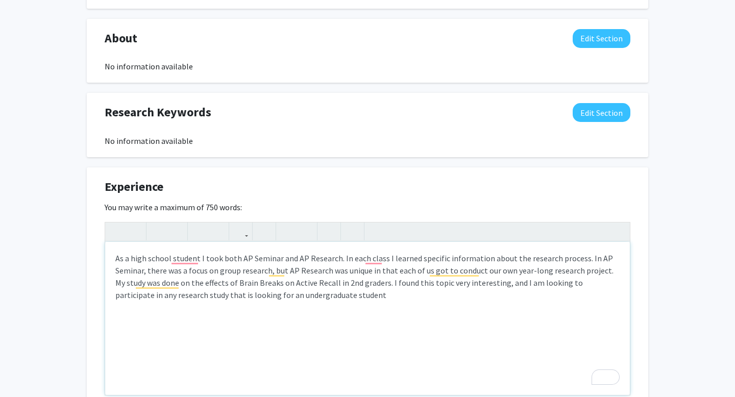
click at [343, 296] on div "As a high school student I took both AP Seminar and AP Research. In each class …" at bounding box center [367, 318] width 525 height 153
click at [128, 258] on div "As a high school student I took both AP Seminar and AP Research. In each class …" at bounding box center [367, 318] width 525 height 153
click at [115, 258] on div "As a high school student I took both AP Seminar and AP Research. In each class …" at bounding box center [367, 318] width 525 height 153
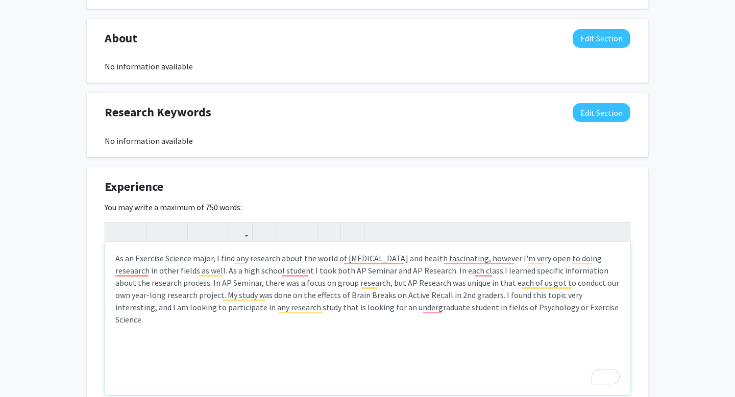
click at [302, 275] on div "As an Exercise Science major, I find any research about the world of [MEDICAL_D…" at bounding box center [367, 318] width 525 height 153
click at [579, 313] on div "As an Exercise Science major, I find any research about the world of [MEDICAL_D…" at bounding box center [367, 318] width 525 height 153
click at [478, 272] on div "As an Exercise Science major, I find any research about the world of [MEDICAL_D…" at bounding box center [367, 318] width 525 height 153
click at [586, 312] on div "As an Exercise Science major, I find any research about the world of [MEDICAL_D…" at bounding box center [367, 318] width 525 height 153
click at [477, 280] on div "As an Exercise Science major, I find any research about the world of [MEDICAL_D…" at bounding box center [367, 318] width 525 height 153
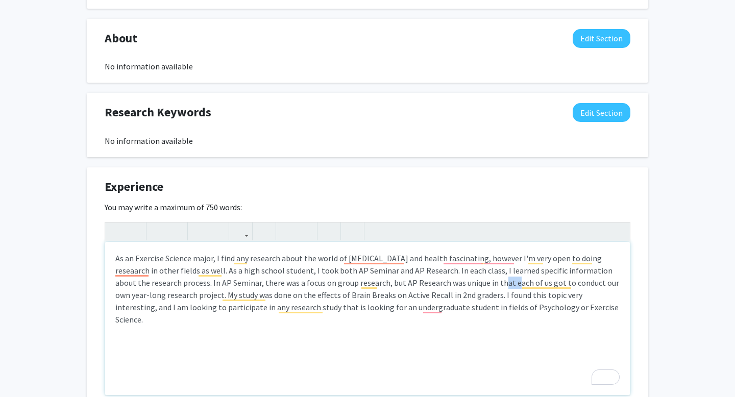
click at [477, 280] on div "As an Exercise Science major, I find any research about the world of [MEDICAL_D…" at bounding box center [367, 318] width 525 height 153
click at [578, 304] on div "As an Exercise Science major, I find any research about the world of [MEDICAL_D…" at bounding box center [367, 318] width 525 height 153
click at [212, 298] on div "As an Exercise Science major, I find any research about the world of [MEDICAL_D…" at bounding box center [367, 318] width 525 height 153
click at [266, 298] on div "As an Exercise Science major, I find any research about the world of [MEDICAL_D…" at bounding box center [367, 318] width 525 height 153
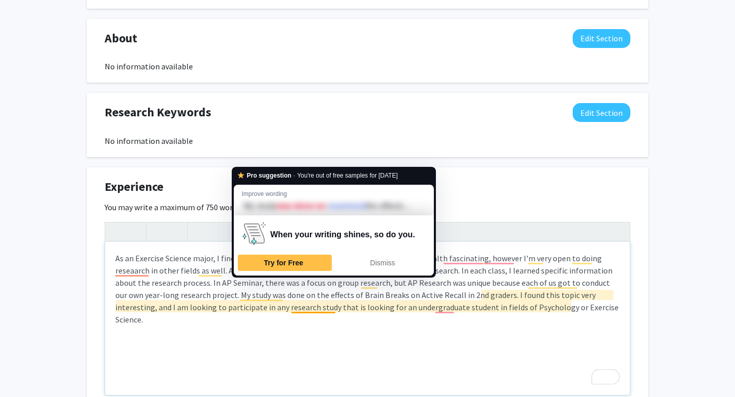
click at [327, 306] on div "As an Exercise Science major, I find any research about the world of [MEDICAL_D…" at bounding box center [367, 318] width 525 height 153
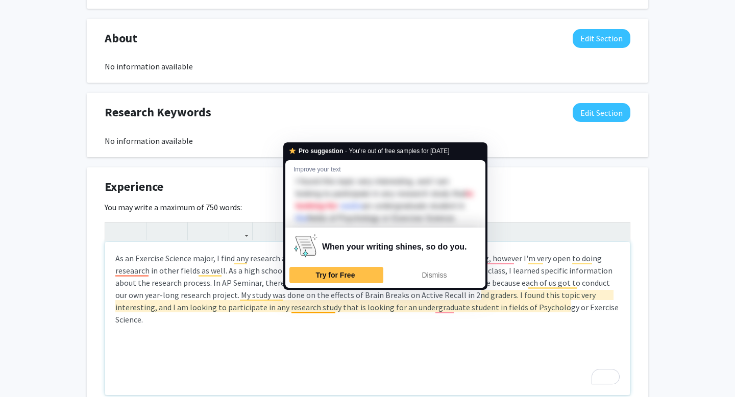
click at [236, 326] on div "As an Exercise Science major, I find any research about the world of [MEDICAL_D…" at bounding box center [367, 318] width 525 height 153
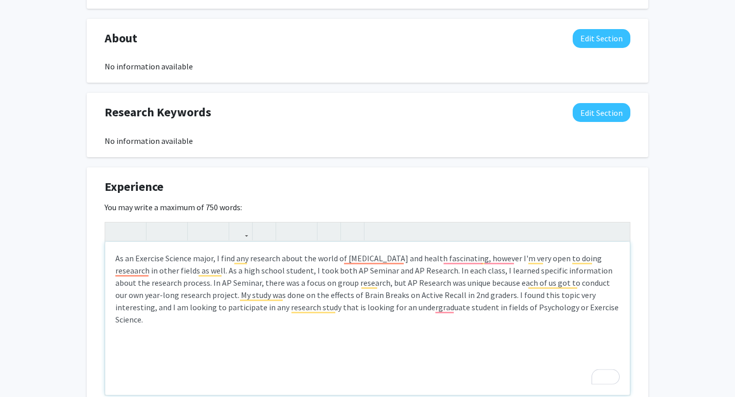
click at [598, 309] on div "As an Exercise Science major, I find any research about the world of [MEDICAL_D…" at bounding box center [367, 318] width 525 height 153
click at [573, 308] on div "As an Exercise Science major, I find any research about the world of [MEDICAL_D…" at bounding box center [367, 318] width 525 height 153
click at [214, 296] on div "As an Exercise Science major, I find any research about the world of [MEDICAL_D…" at bounding box center [367, 318] width 525 height 153
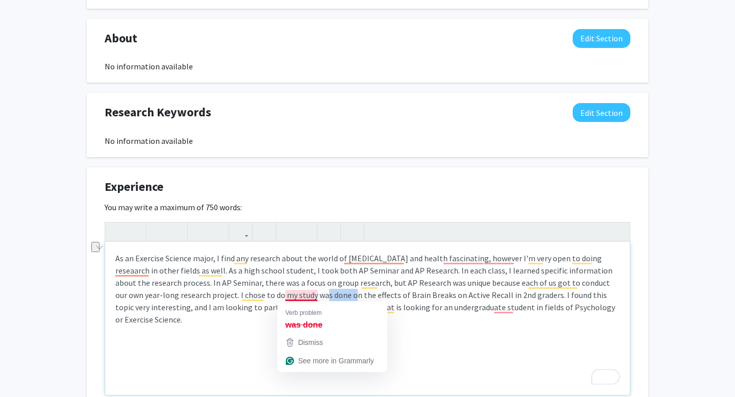
drag, startPoint x: 318, startPoint y: 298, endPoint x: 288, endPoint y: 297, distance: 30.6
click at [288, 297] on div "As an Exercise Science major, I find any research about the world of [MEDICAL_D…" at bounding box center [367, 318] width 525 height 153
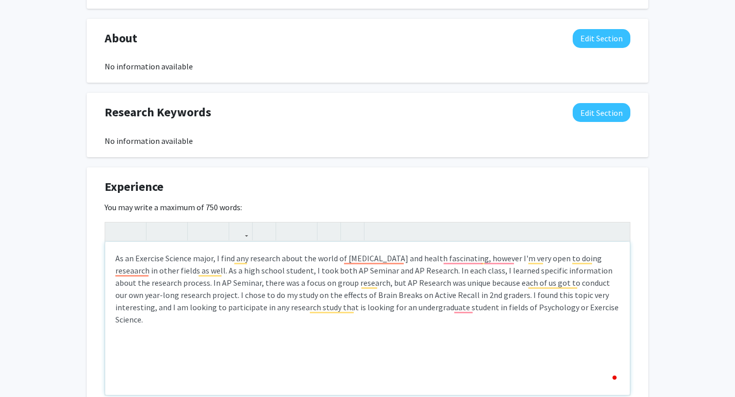
click at [414, 314] on div "As an Exercise Science major, I find any research about the world of [MEDICAL_D…" at bounding box center [367, 318] width 525 height 153
click at [596, 312] on div "As an Exercise Science major, I find any research about the world of [MEDICAL_D…" at bounding box center [367, 318] width 525 height 153
click at [603, 308] on div "As an Exercise Science major, I find any research about the world of [MEDICAL_D…" at bounding box center [367, 318] width 525 height 153
click at [609, 294] on div "As an Exercise Science major, I find any research about the world of [MEDICAL_D…" at bounding box center [367, 318] width 525 height 153
drag, startPoint x: 609, startPoint y: 294, endPoint x: 525, endPoint y: 295, distance: 83.7
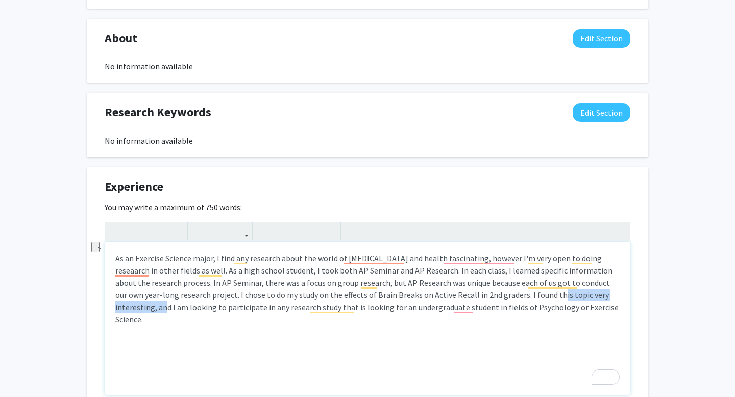
click at [525, 295] on div "As an Exercise Science major, I find any research about the world of [MEDICAL_D…" at bounding box center [367, 318] width 525 height 153
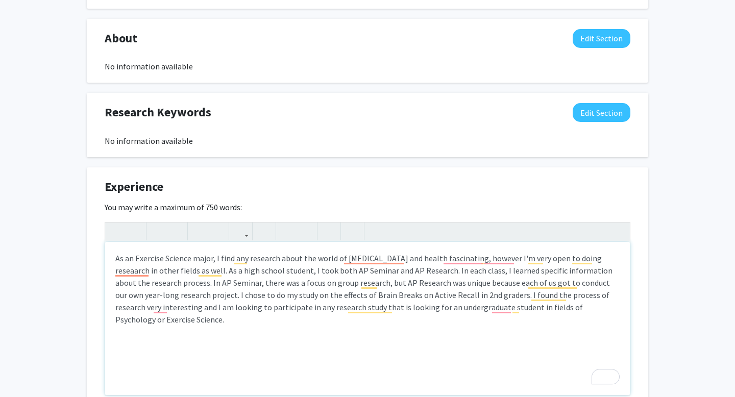
click at [172, 307] on div "As an Exercise Science major, I find any research about the world of [MEDICAL_D…" at bounding box center [367, 318] width 525 height 153
click at [213, 309] on div "As an Exercise Science major, I find any research about the world of [MEDICAL_D…" at bounding box center [367, 318] width 525 height 153
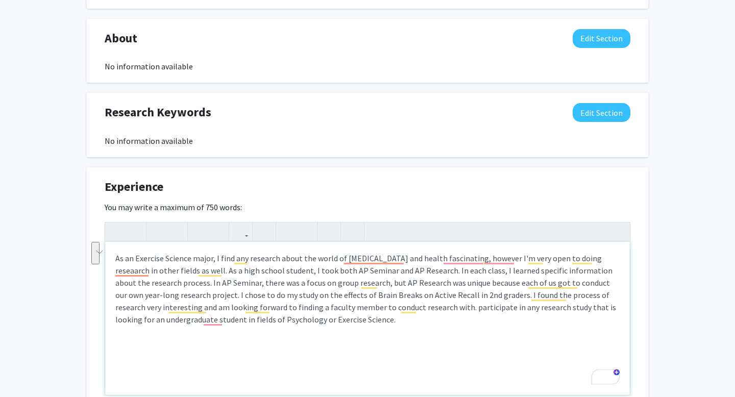
drag, startPoint x: 408, startPoint y: 332, endPoint x: 419, endPoint y: 308, distance: 26.5
click at [419, 308] on div "As an Exercise Science major, I find any research about the world of [MEDICAL_D…" at bounding box center [367, 318] width 525 height 153
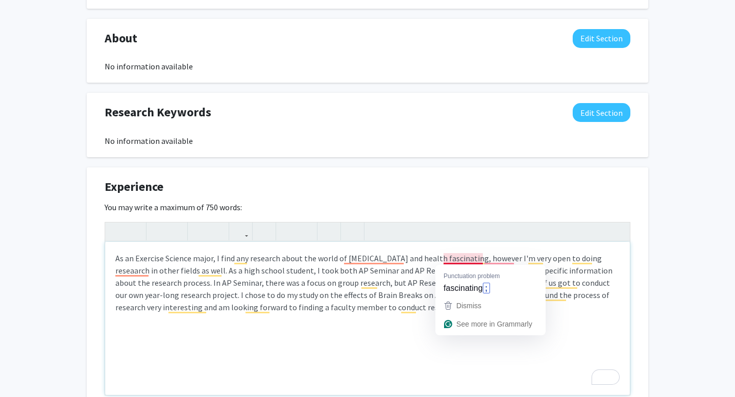
click at [476, 259] on div "As an Exercise Science major, I find any research about the world of [MEDICAL_D…" at bounding box center [367, 318] width 525 height 153
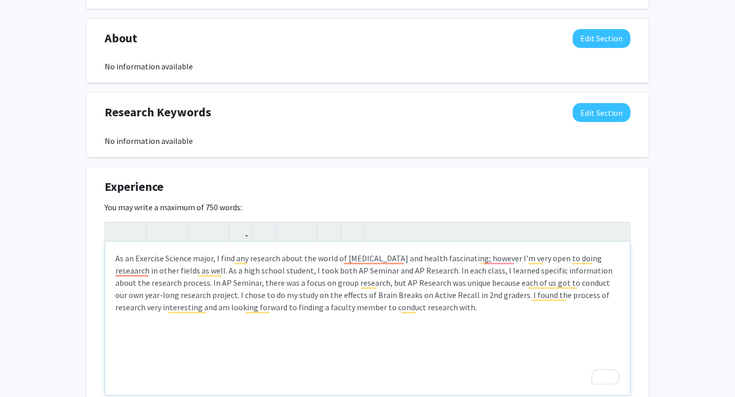
click at [458, 309] on div "As an Exercise Science major, I find any research about the world of [MEDICAL_D…" at bounding box center [367, 318] width 525 height 153
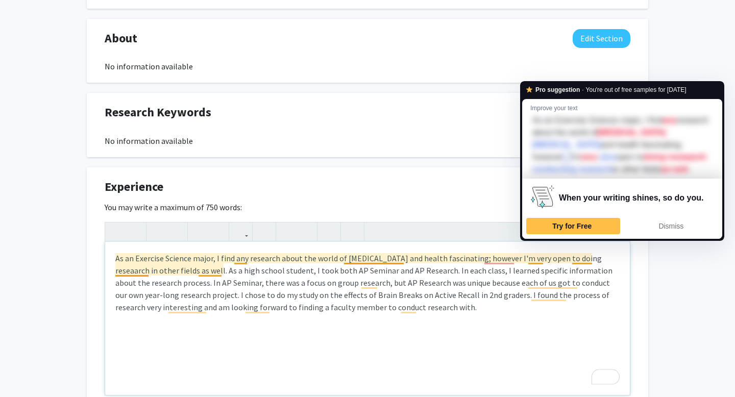
click at [533, 261] on div "As an Exercise Science major, I find any research about the world of [MEDICAL_D…" at bounding box center [367, 318] width 525 height 153
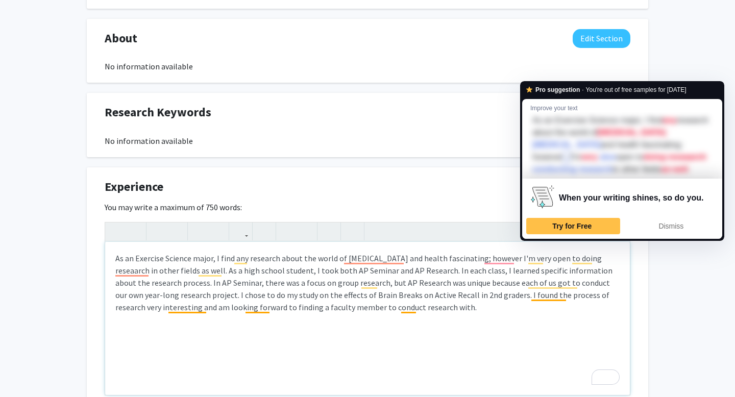
click at [404, 307] on div "As an Exercise Science major, I find any research about the world of [MEDICAL_D…" at bounding box center [367, 318] width 525 height 153
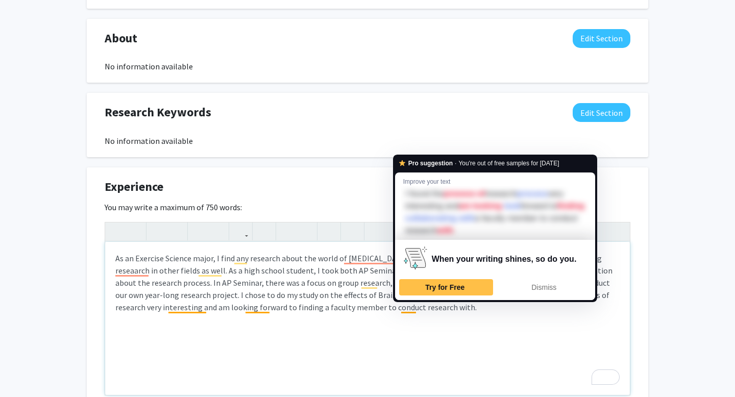
click at [449, 309] on div "As an Exercise Science major, I find any research about the world of [MEDICAL_D…" at bounding box center [367, 318] width 525 height 153
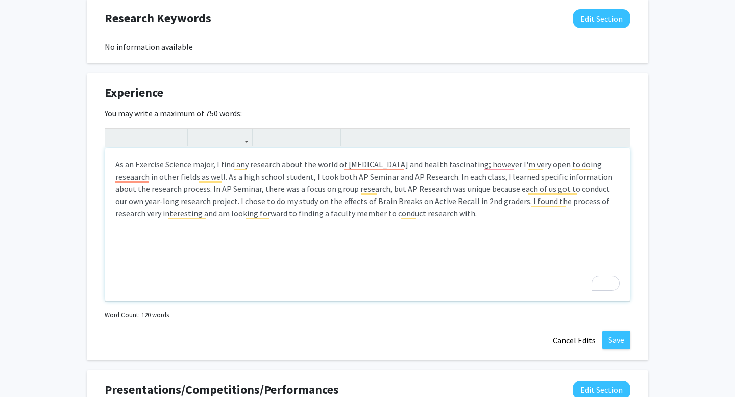
scroll to position [551, 0]
click at [447, 177] on div "As an Exercise Science major, I find any research about the world of [MEDICAL_D…" at bounding box center [367, 223] width 525 height 153
click at [437, 223] on div "As an Exercise Science major, I find any research about the world of [MEDICAL_D…" at bounding box center [367, 223] width 525 height 153
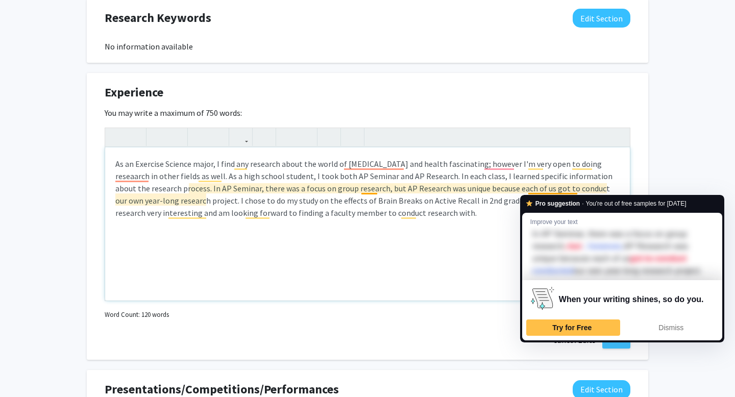
click at [535, 192] on div "As an Exercise Science major, I find any research about the world of [MEDICAL_D…" at bounding box center [367, 223] width 525 height 153
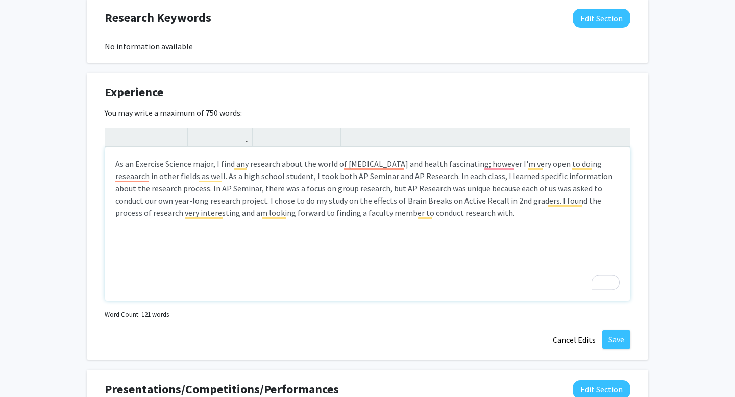
click at [457, 216] on div "As an Exercise Science major, I find any research about the world of [MEDICAL_D…" at bounding box center [367, 223] width 525 height 153
click at [461, 217] on div "As an Exercise Science major, I find any research about the world of [MEDICAL_D…" at bounding box center [367, 223] width 525 height 153
drag, startPoint x: 459, startPoint y: 214, endPoint x: 515, endPoint y: 206, distance: 56.3
click at [515, 206] on div "As an Exercise Science major, I find any research about the world of [MEDICAL_D…" at bounding box center [367, 223] width 525 height 153
click at [515, 211] on div "As an Exercise Science major, I find any research about the world of [MEDICAL_D…" at bounding box center [367, 223] width 525 height 153
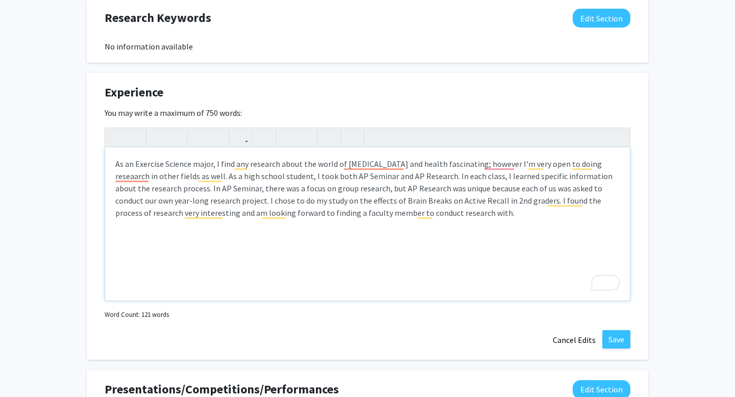
click at [610, 199] on div "As an Exercise Science major, I find any research about the world of [MEDICAL_D…" at bounding box center [367, 223] width 525 height 153
type textarea "As an Exercise Science major, I find any research about the world of [MEDICAL_D…"
click at [525, 222] on div "As an Exercise Science major, I find any research about the world of [MEDICAL_D…" at bounding box center [367, 223] width 525 height 153
click at [610, 340] on button "Save" at bounding box center [616, 339] width 28 height 18
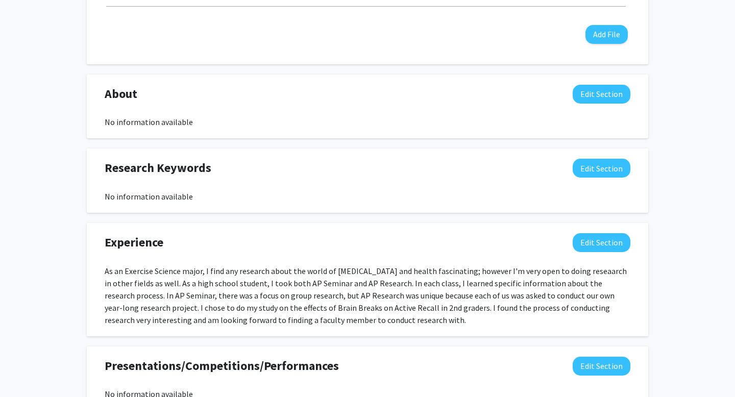
scroll to position [406, 0]
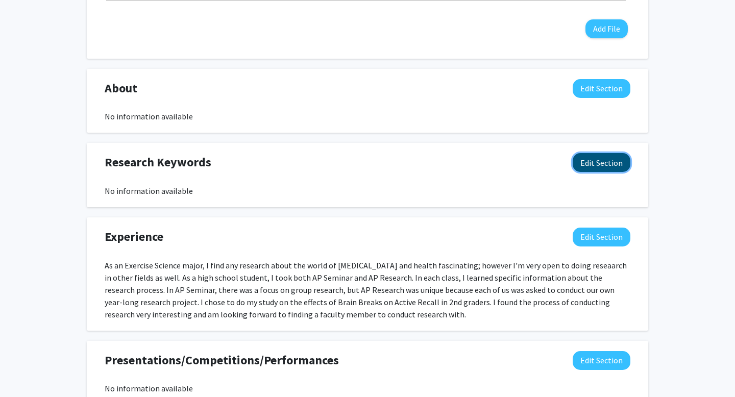
click at [612, 170] on button "Edit Section" at bounding box center [602, 162] width 58 height 19
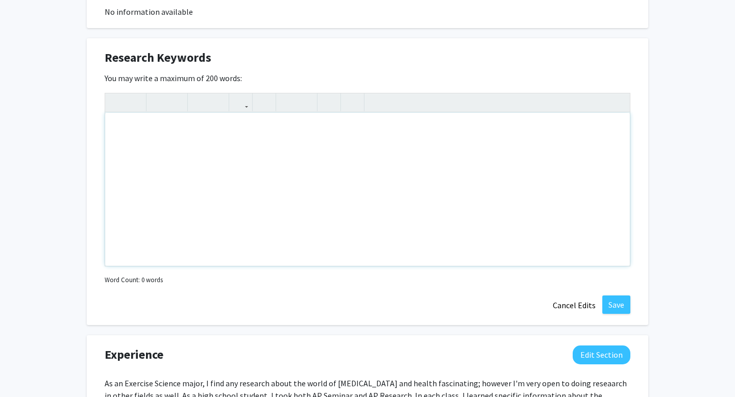
scroll to position [560, 0]
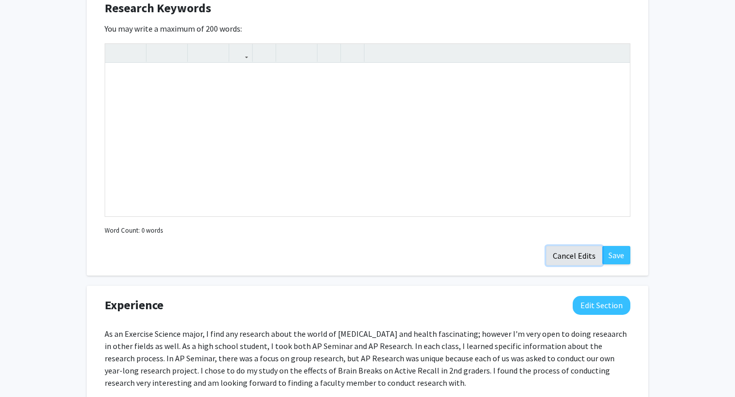
click at [563, 247] on button "Cancel Edits" at bounding box center [574, 255] width 56 height 19
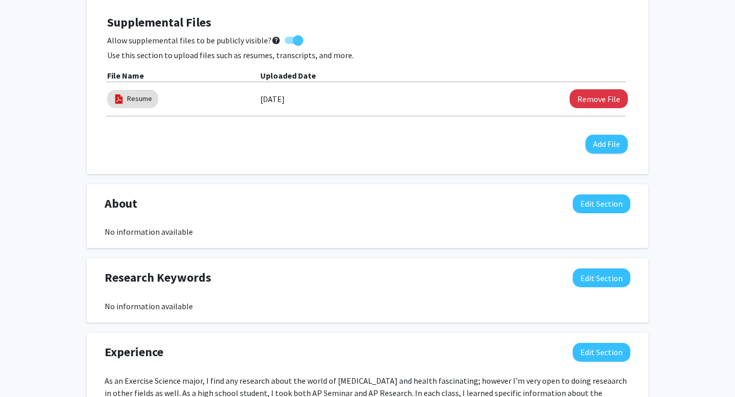
scroll to position [0, 0]
